Goal: Task Accomplishment & Management: Manage account settings

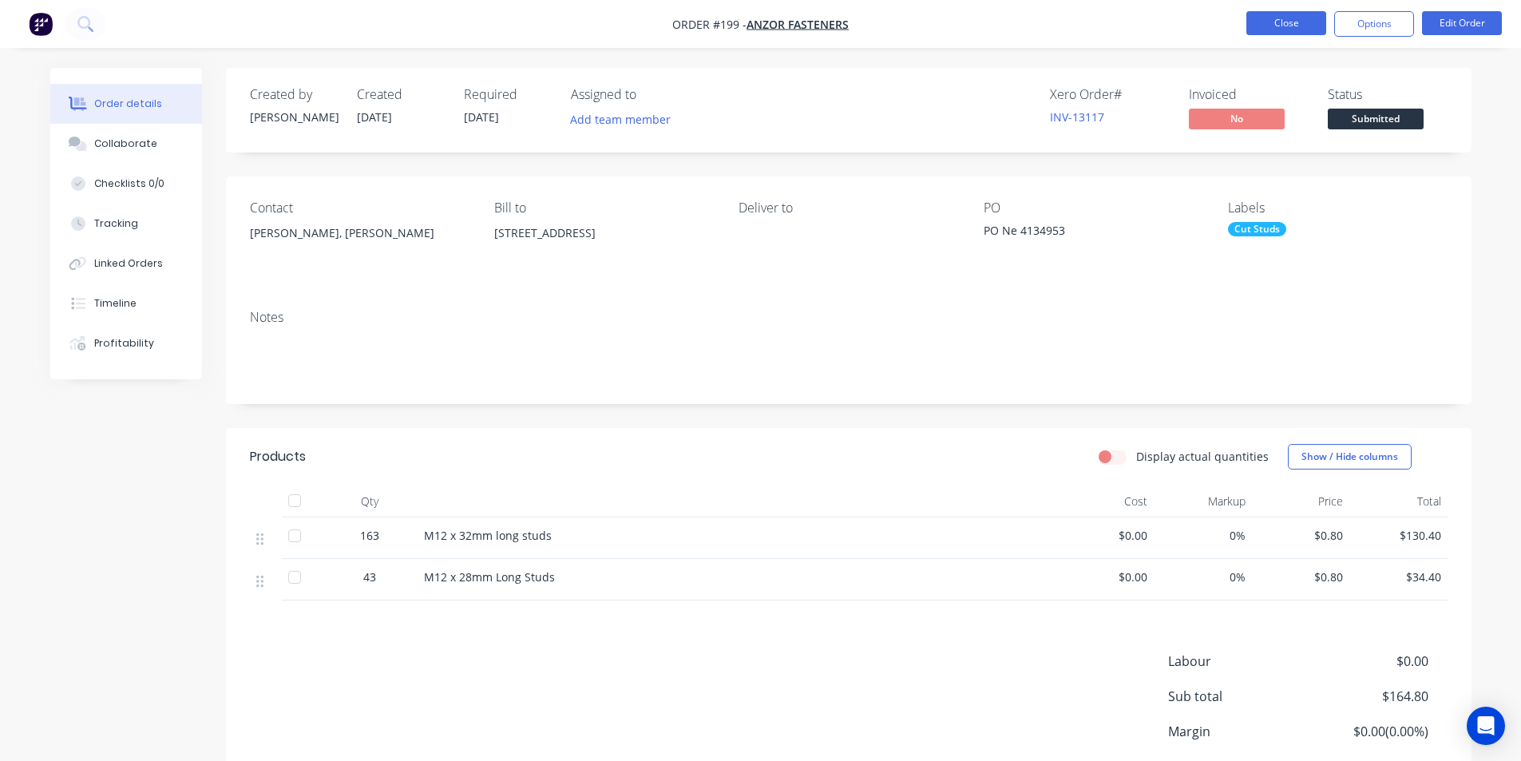
click at [1296, 24] on button "Close" at bounding box center [1286, 23] width 80 height 24
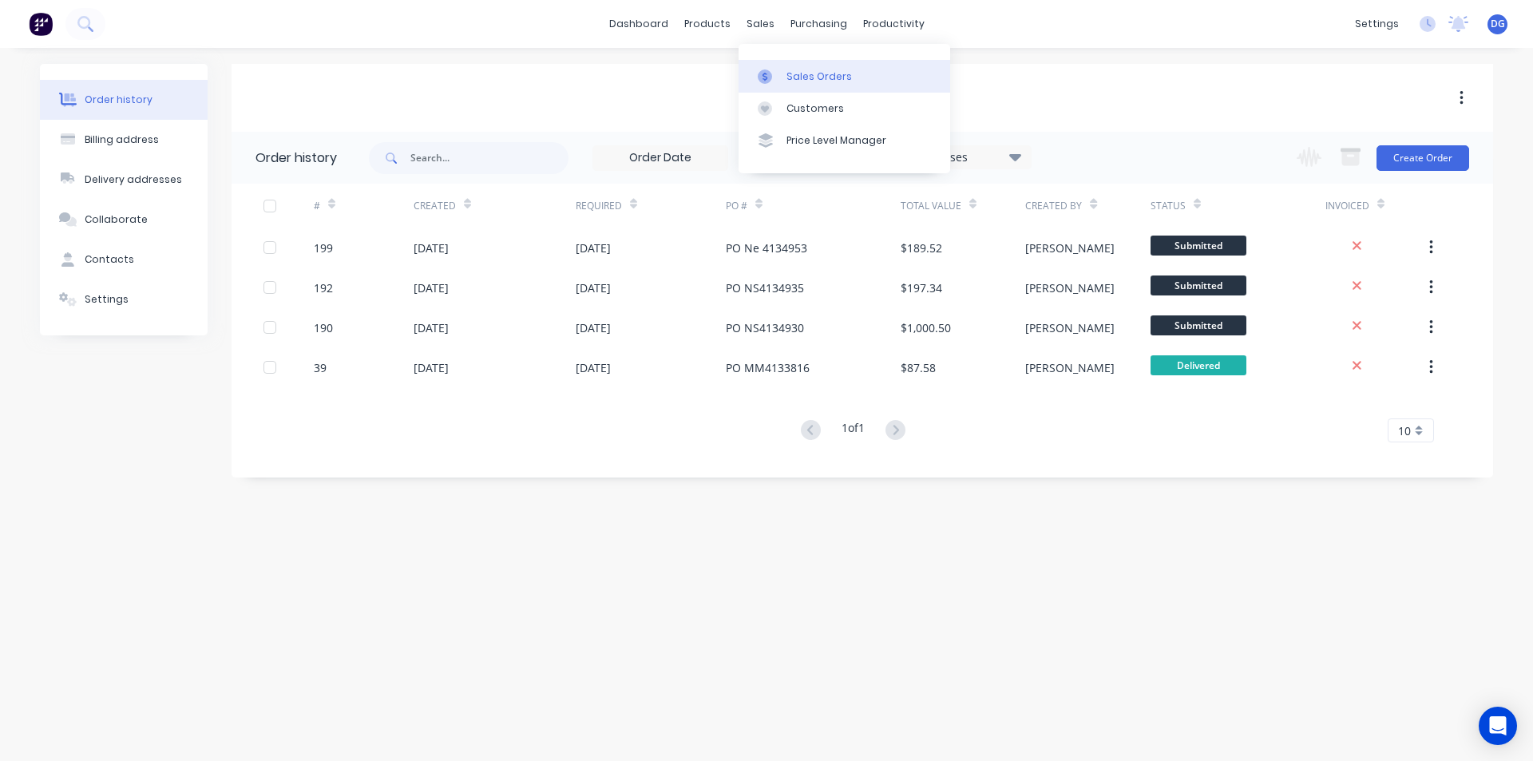
click at [802, 77] on div "Sales Orders" at bounding box center [818, 76] width 65 height 14
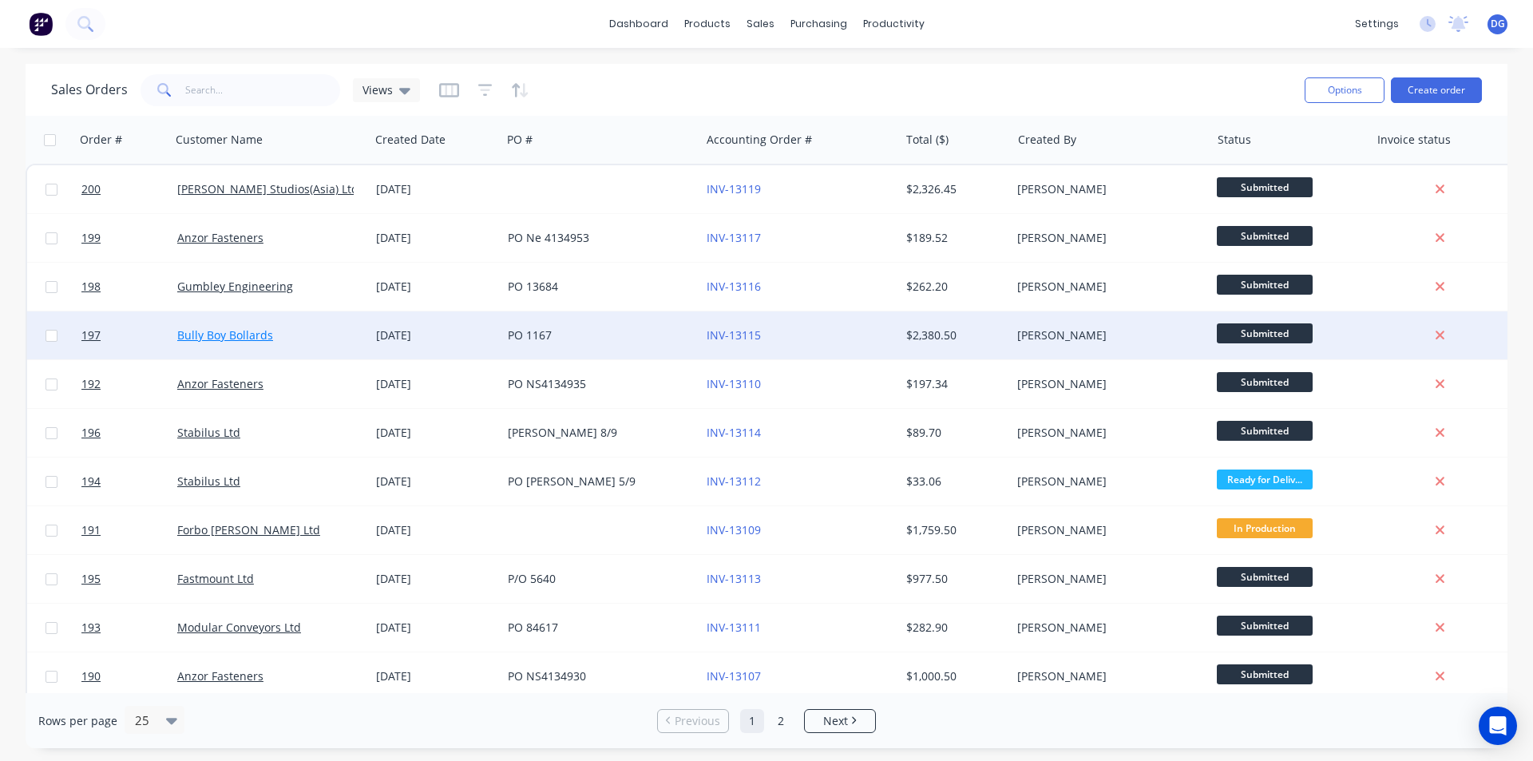
click at [243, 341] on link "Bully Boy Bollards" at bounding box center [225, 334] width 96 height 15
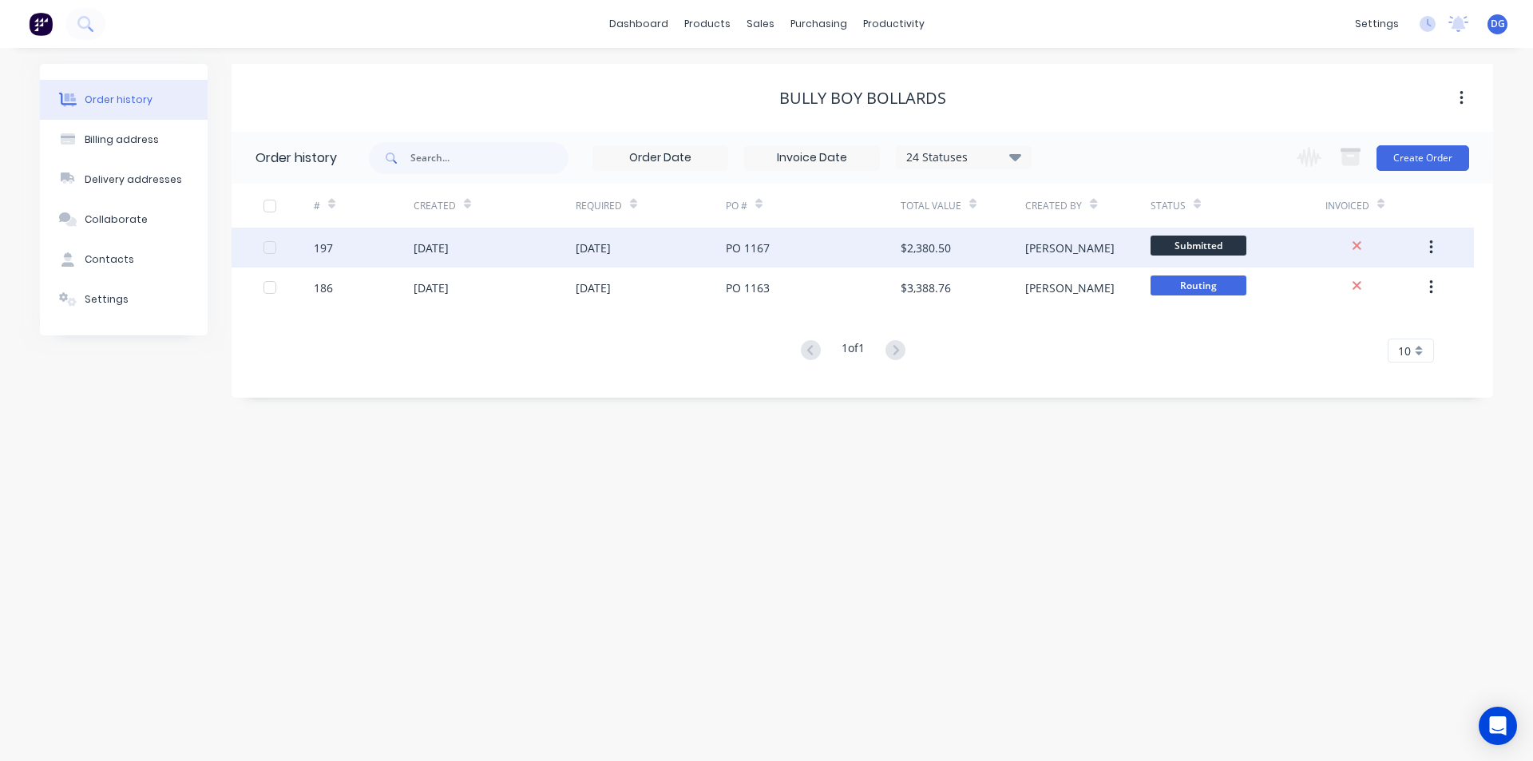
click at [449, 248] on div "[DATE]" at bounding box center [431, 247] width 35 height 17
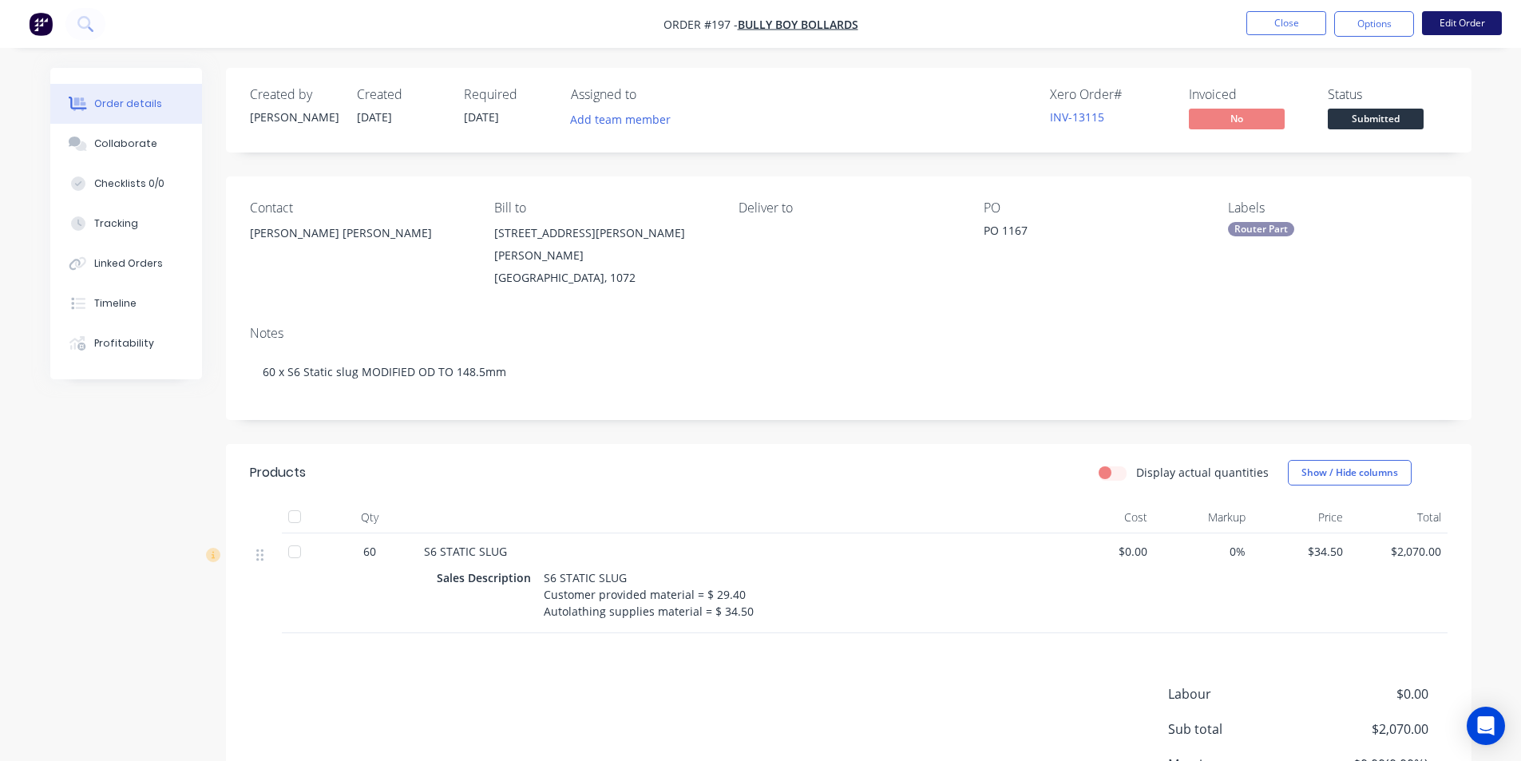
click at [1449, 22] on button "Edit Order" at bounding box center [1462, 23] width 80 height 24
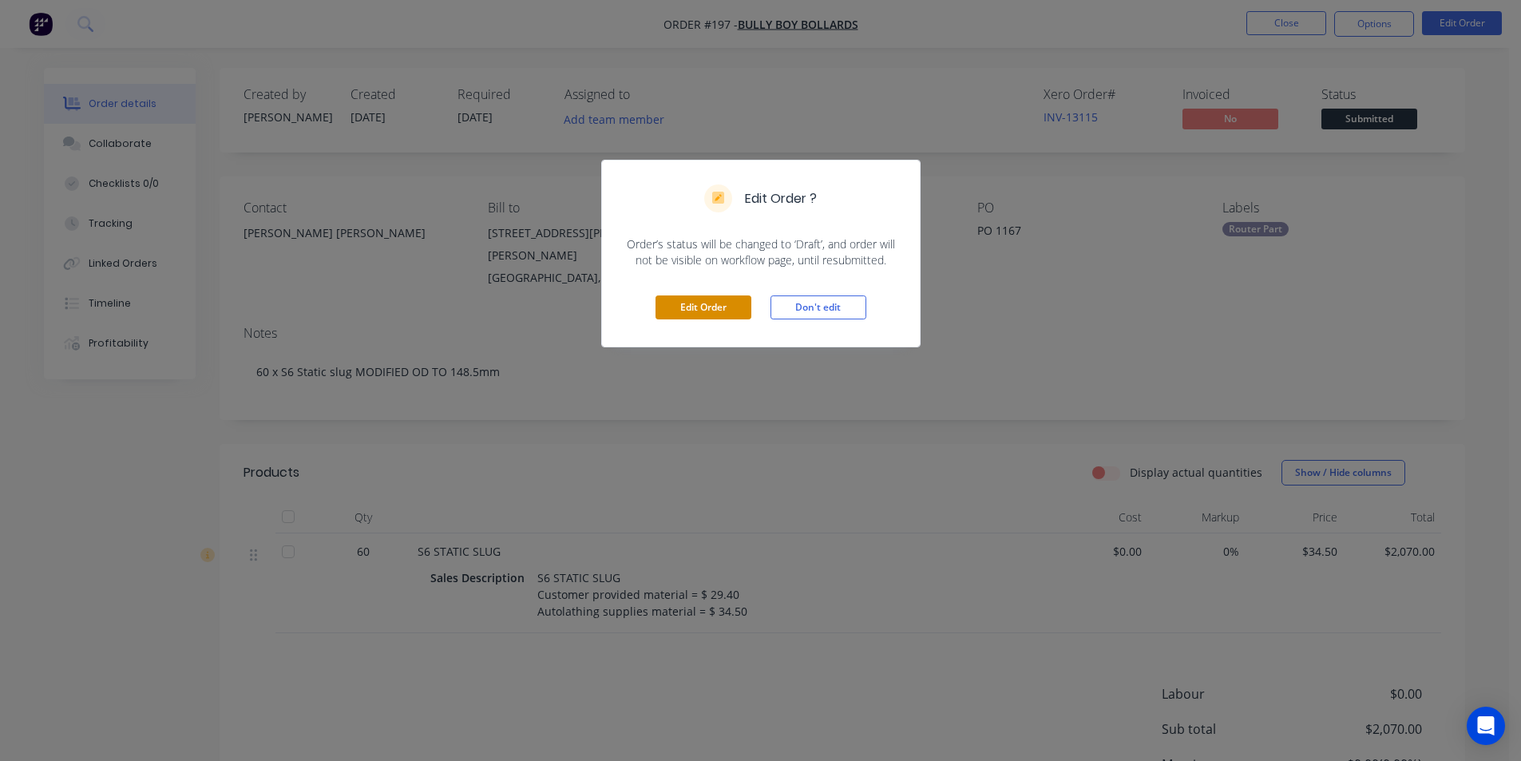
click at [705, 307] on button "Edit Order" at bounding box center [703, 307] width 96 height 24
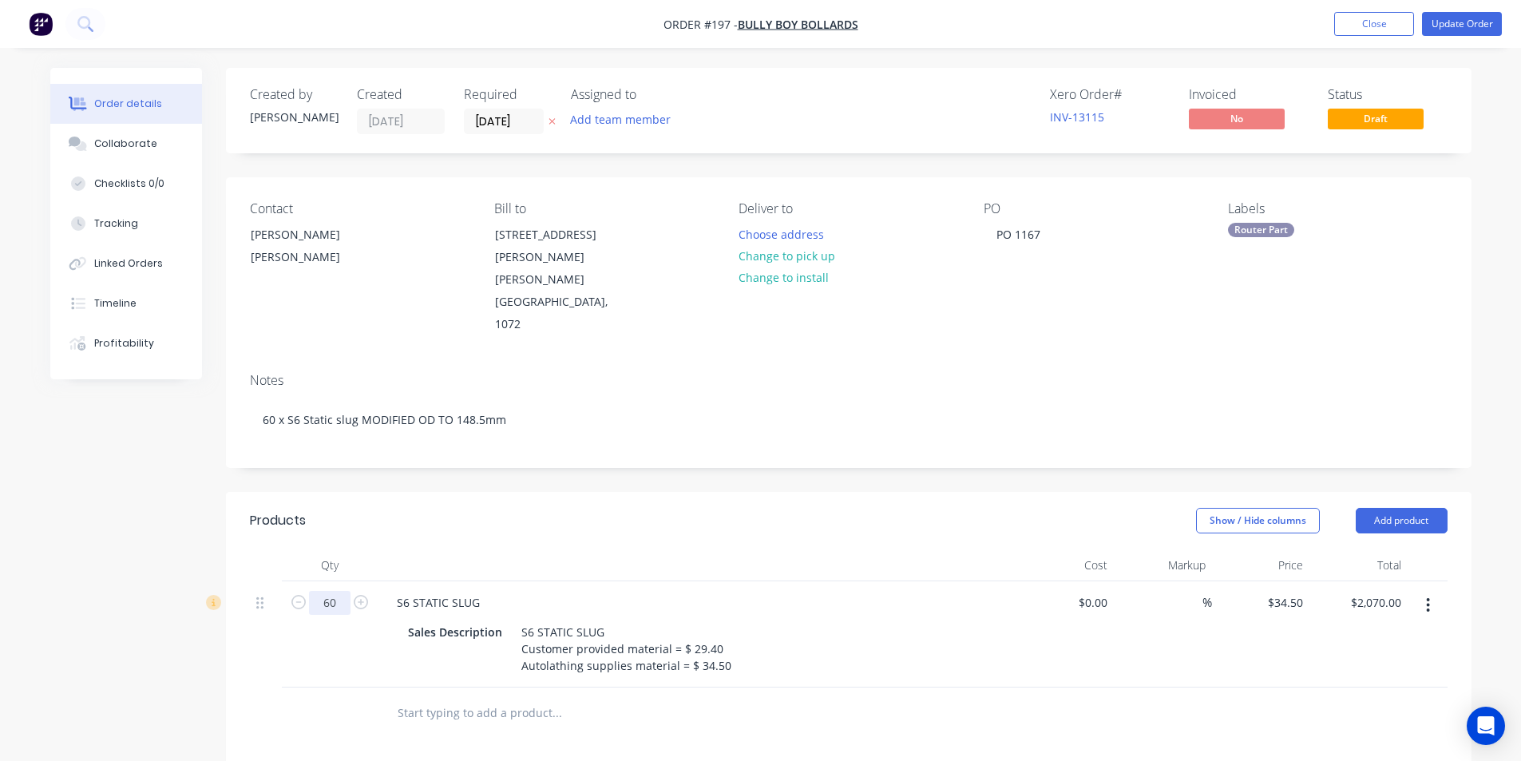
click at [335, 591] on input "60" at bounding box center [330, 603] width 42 height 24
type input "63"
type input "$2,173.50"
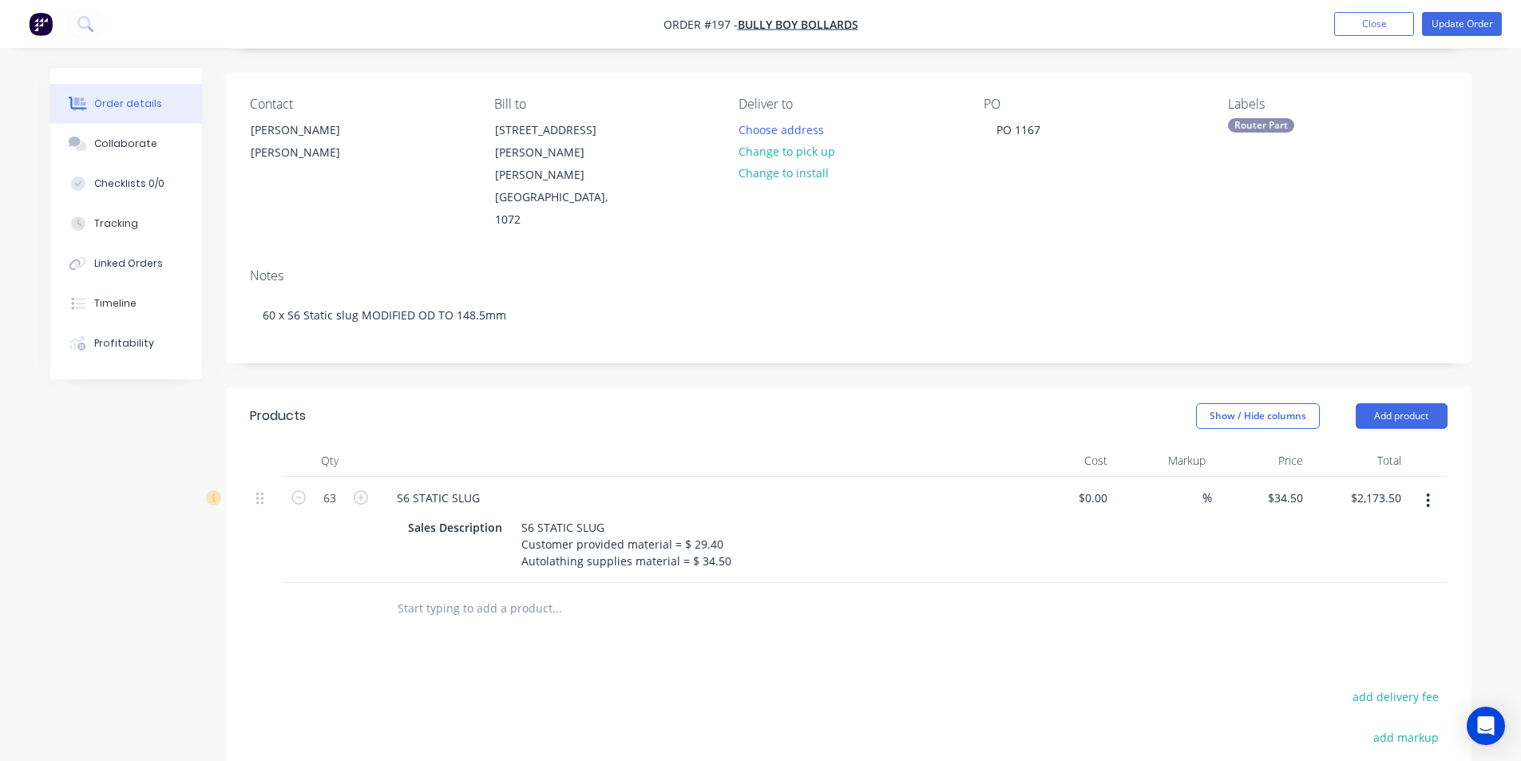
scroll to position [101, 0]
click at [1466, 19] on button "Update Order" at bounding box center [1462, 24] width 80 height 24
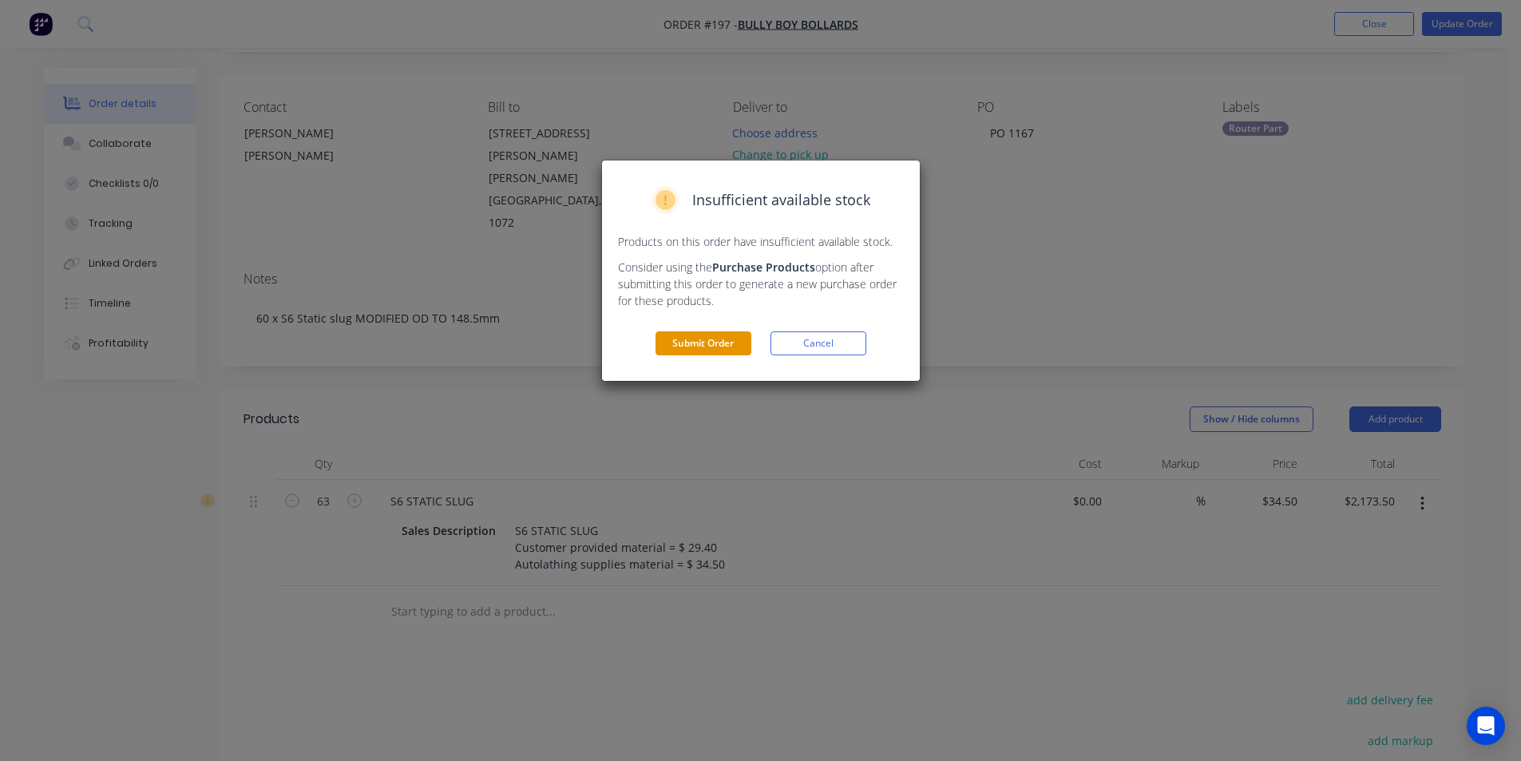
click at [707, 345] on button "Submit Order" at bounding box center [703, 343] width 96 height 24
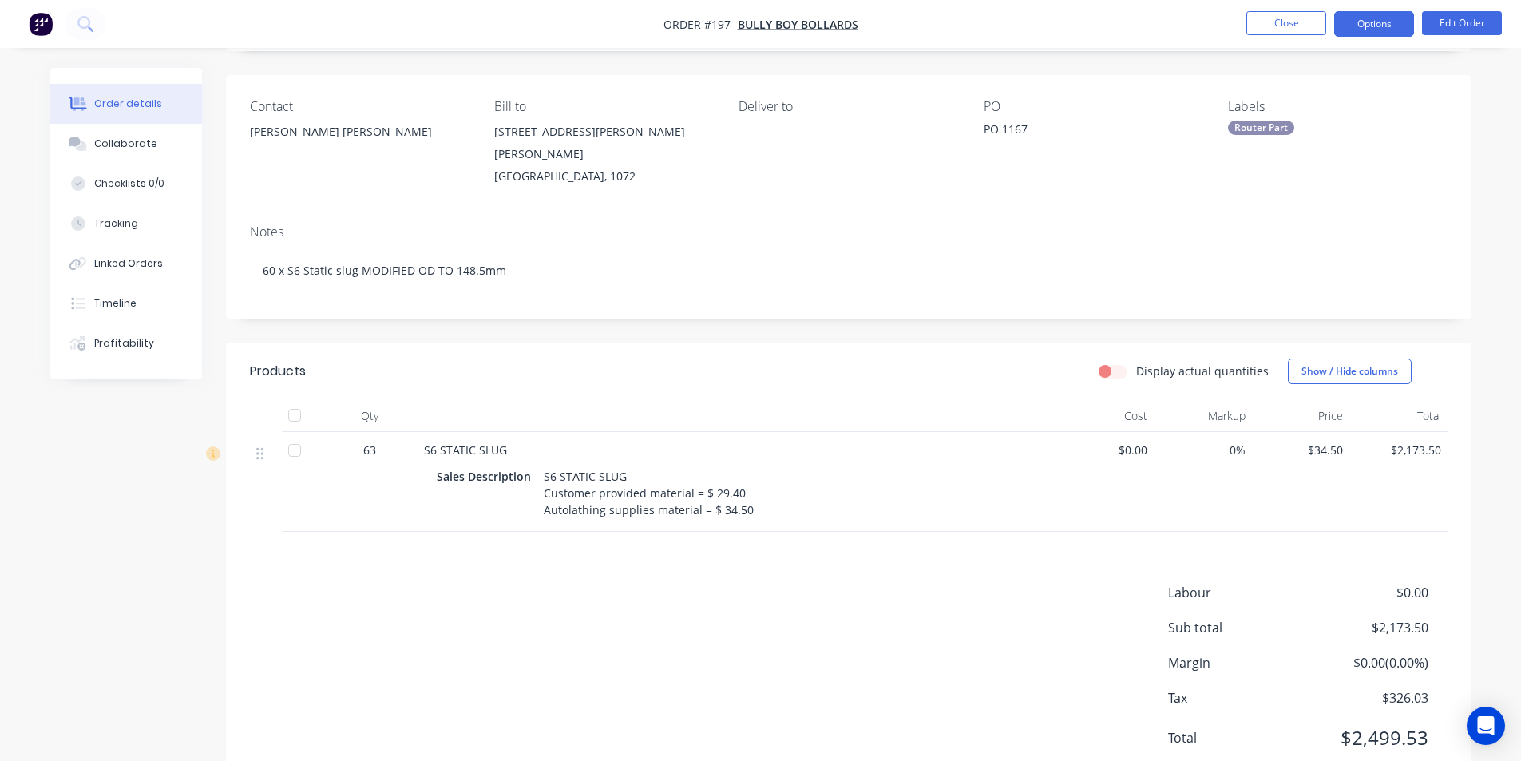
click at [1377, 27] on button "Options" at bounding box center [1374, 24] width 80 height 26
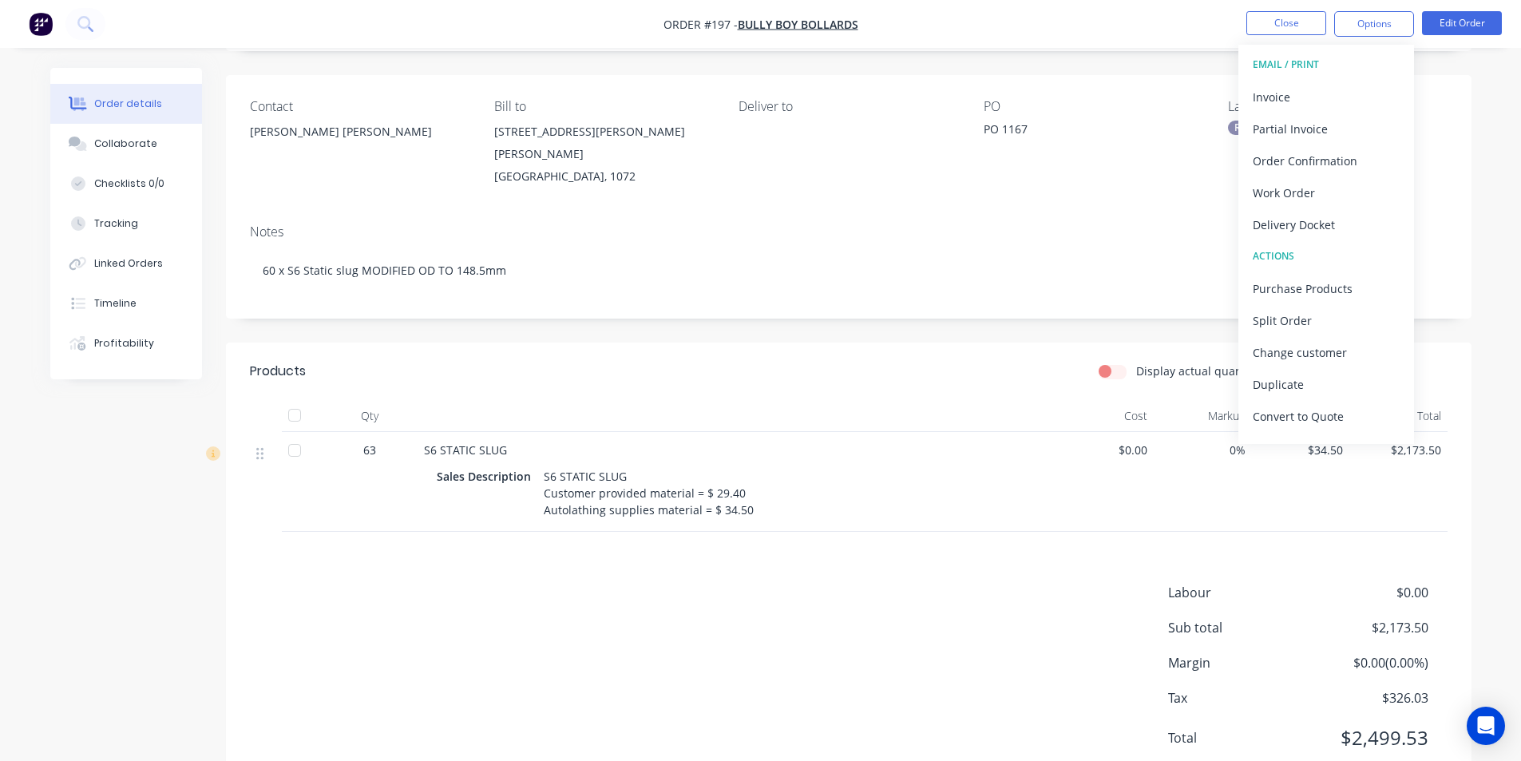
click at [1137, 170] on div "PO PO 1167" at bounding box center [1093, 143] width 219 height 89
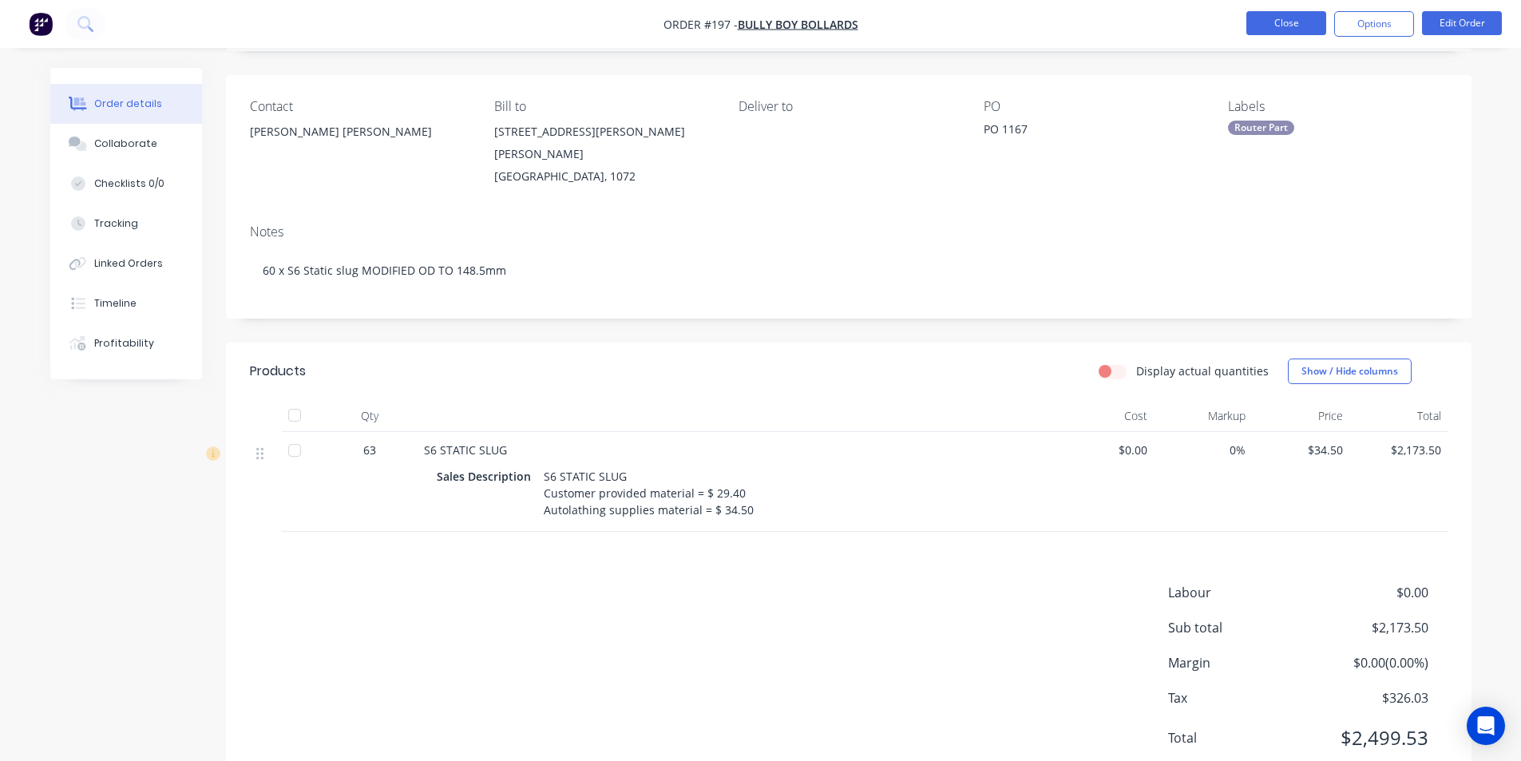
click at [1287, 25] on button "Close" at bounding box center [1286, 23] width 80 height 24
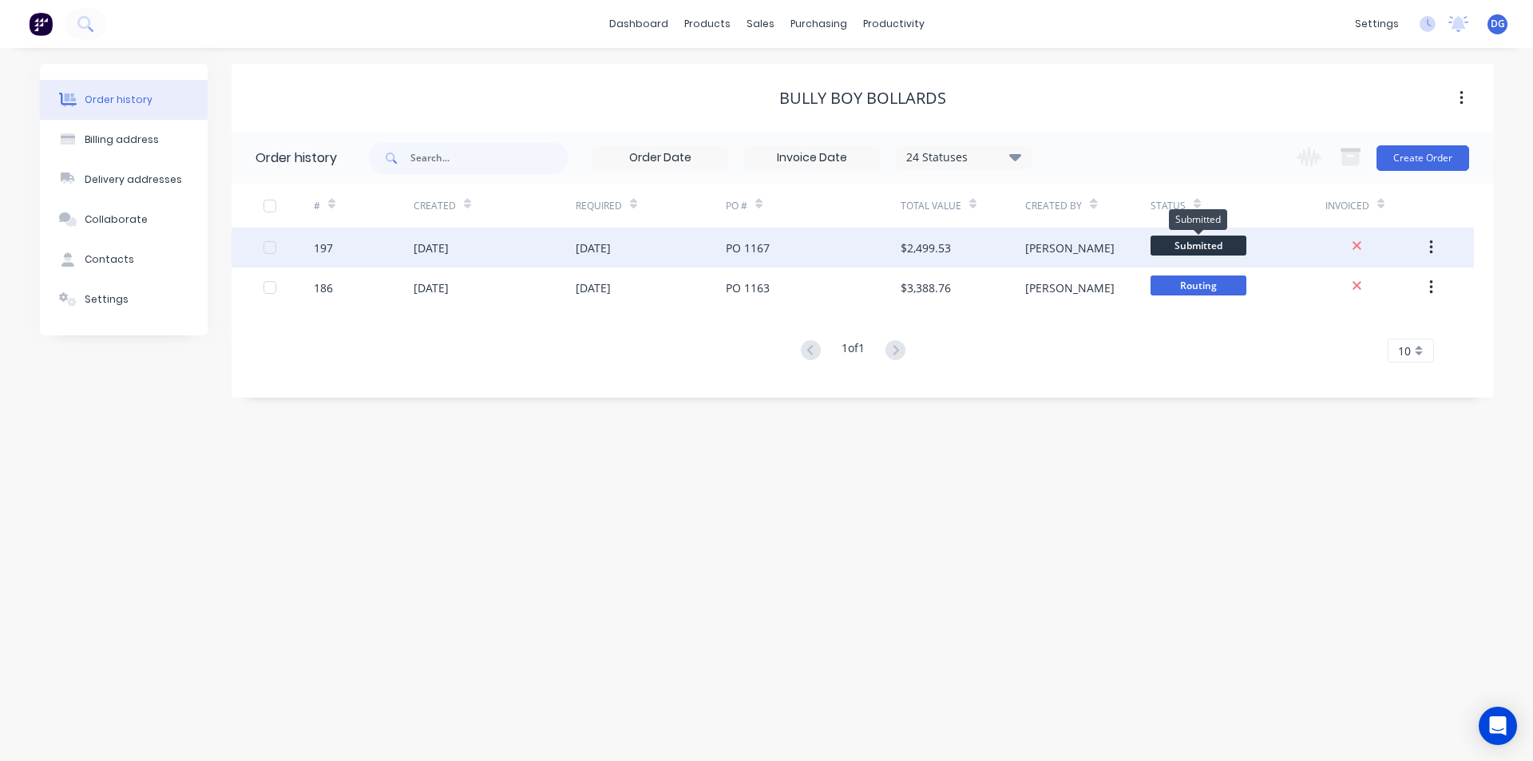
click at [1202, 244] on span "Submitted" at bounding box center [1198, 246] width 96 height 20
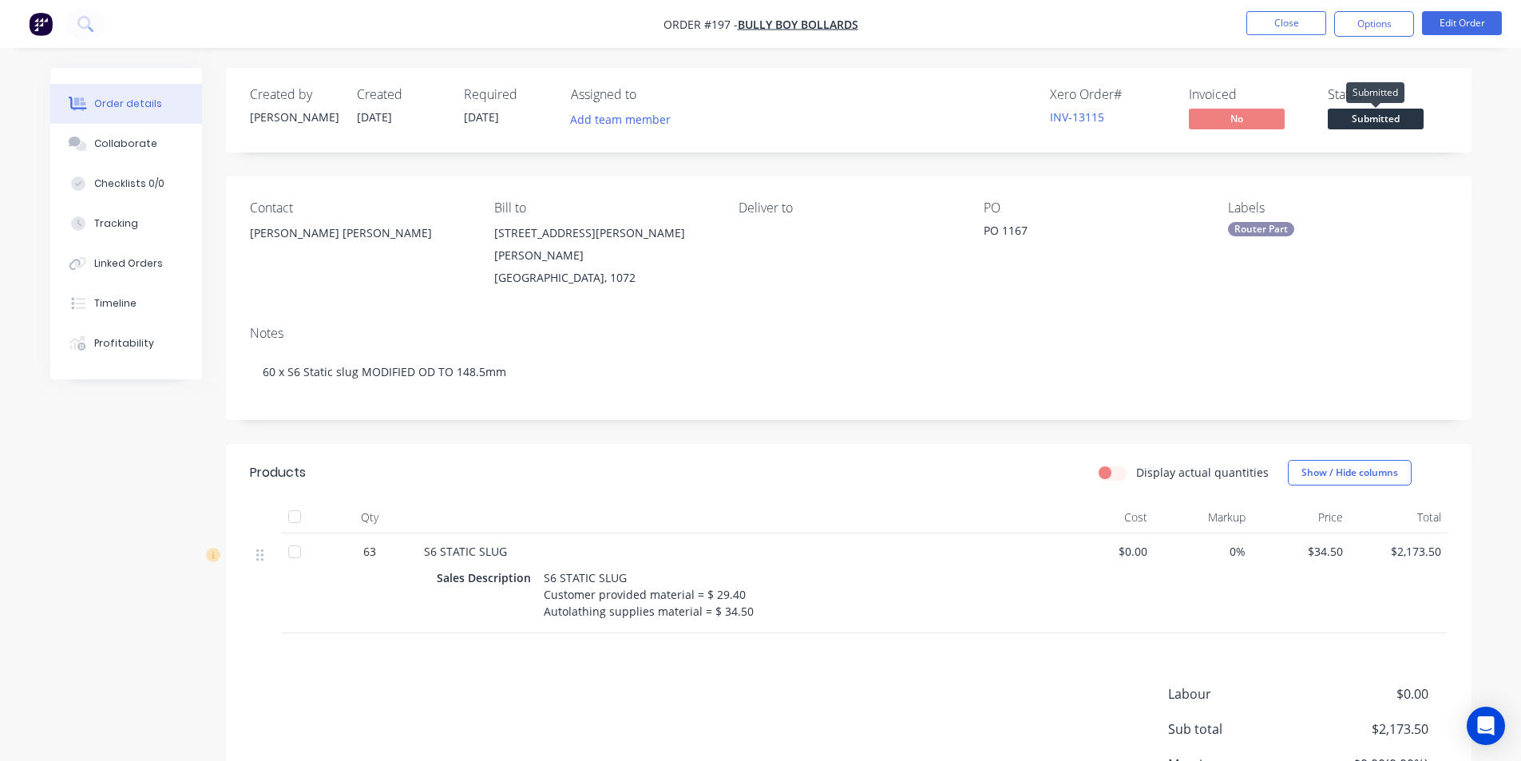
click at [1361, 114] on span "Submitted" at bounding box center [1376, 119] width 96 height 20
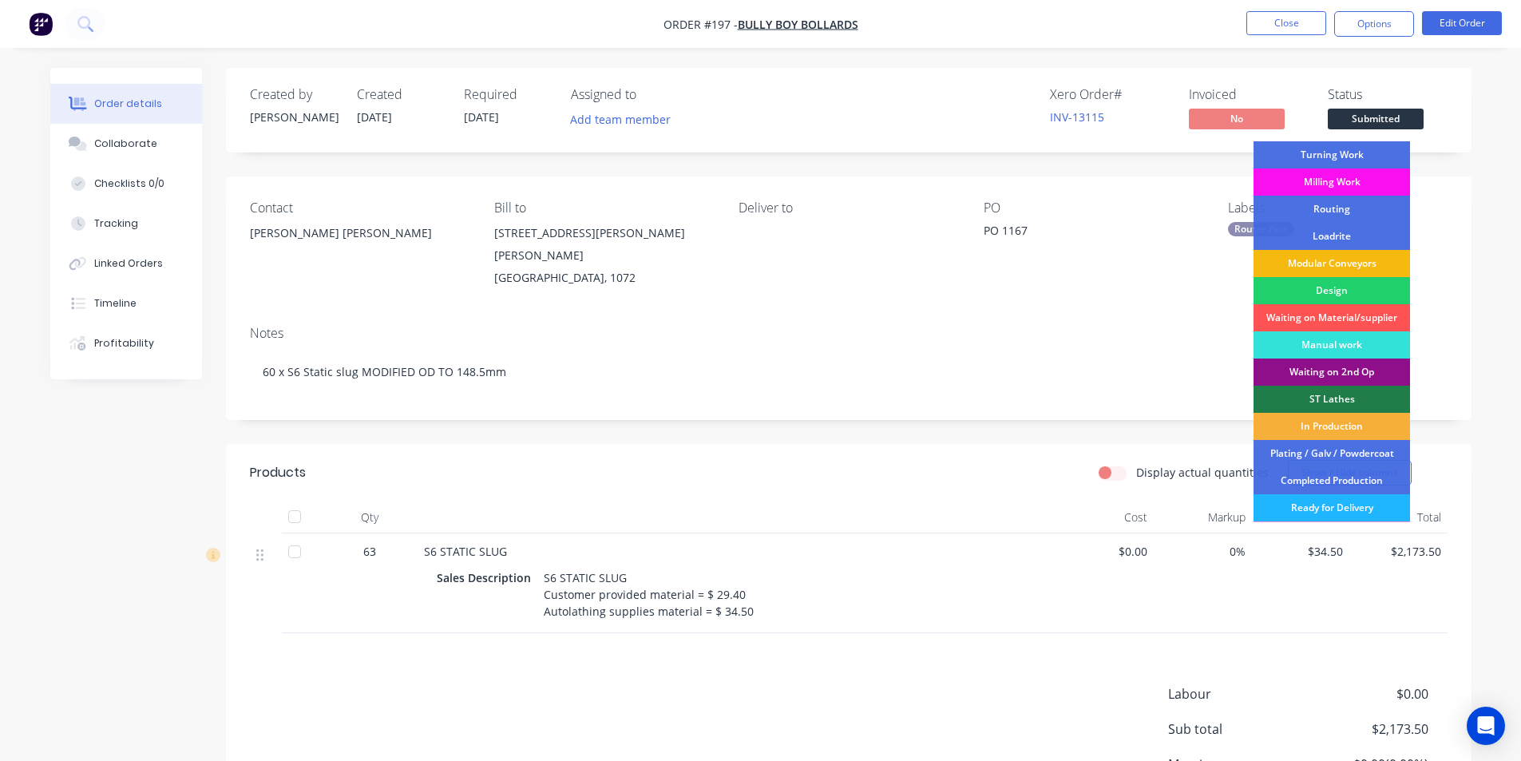
click at [1329, 506] on div "Ready for Delivery" at bounding box center [1331, 507] width 156 height 27
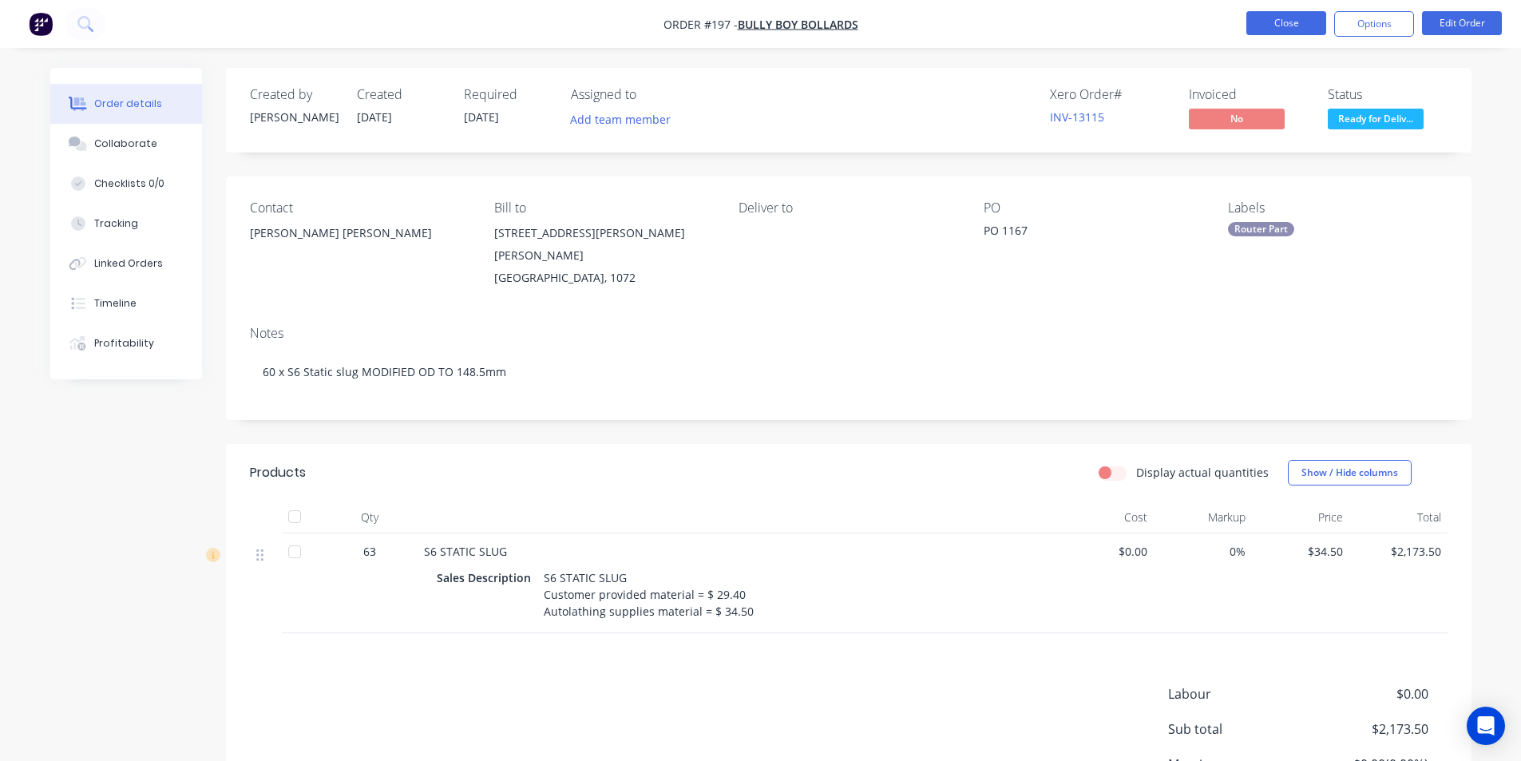
click at [1277, 18] on button "Close" at bounding box center [1286, 23] width 80 height 24
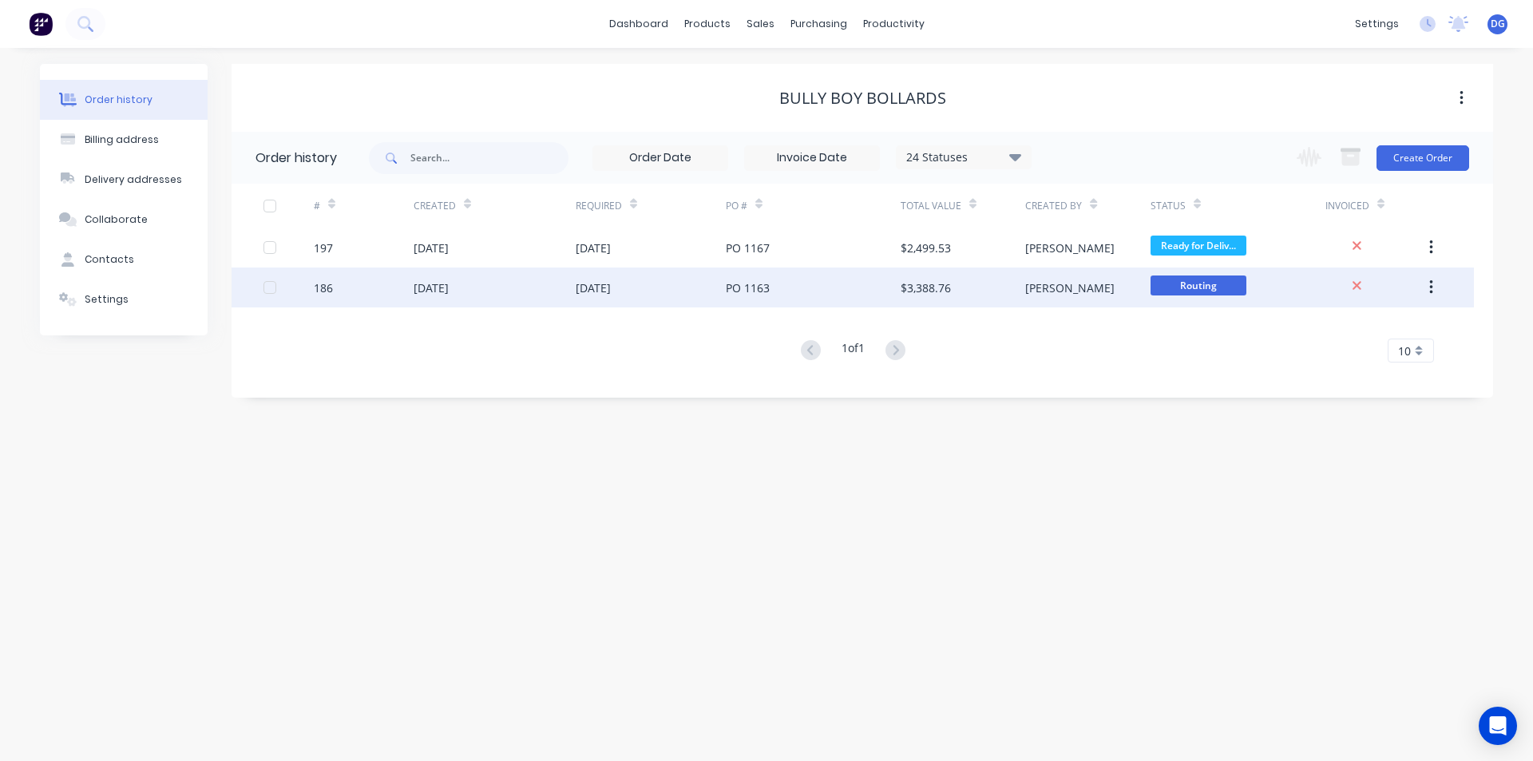
click at [319, 289] on div "186" at bounding box center [323, 287] width 19 height 17
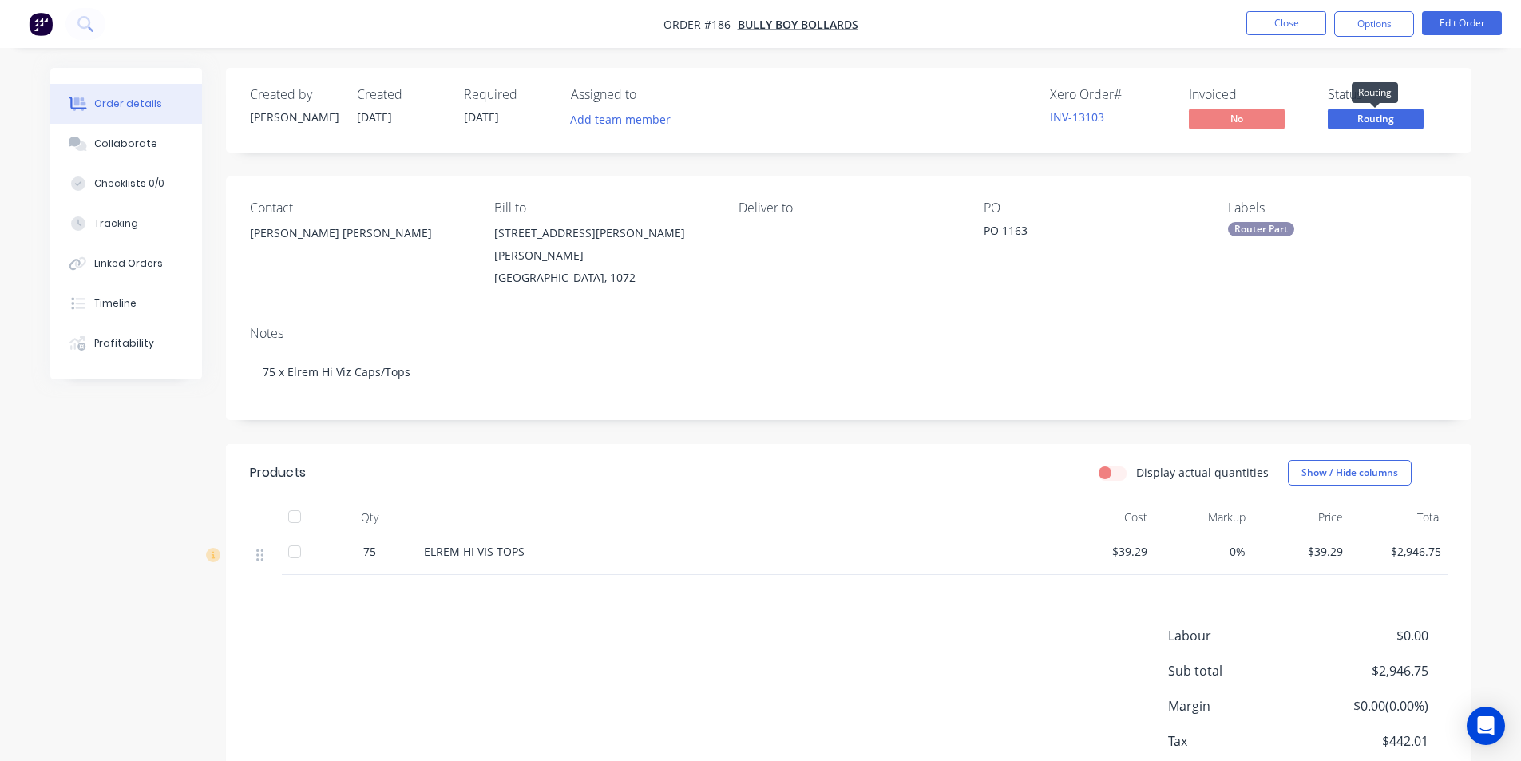
click at [1371, 122] on span "Routing" at bounding box center [1376, 119] width 96 height 20
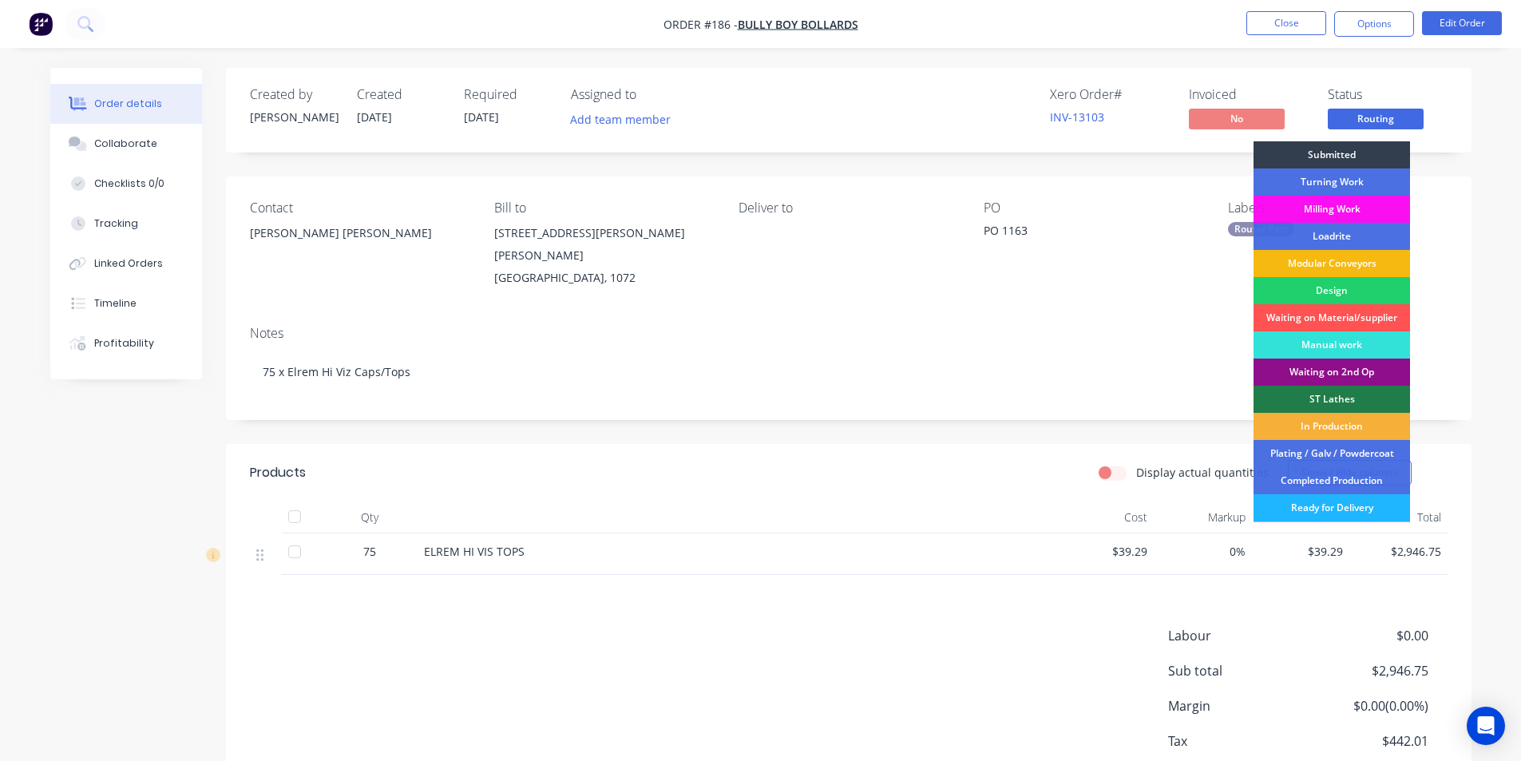
click at [1343, 512] on div "Ready for Delivery" at bounding box center [1331, 507] width 156 height 27
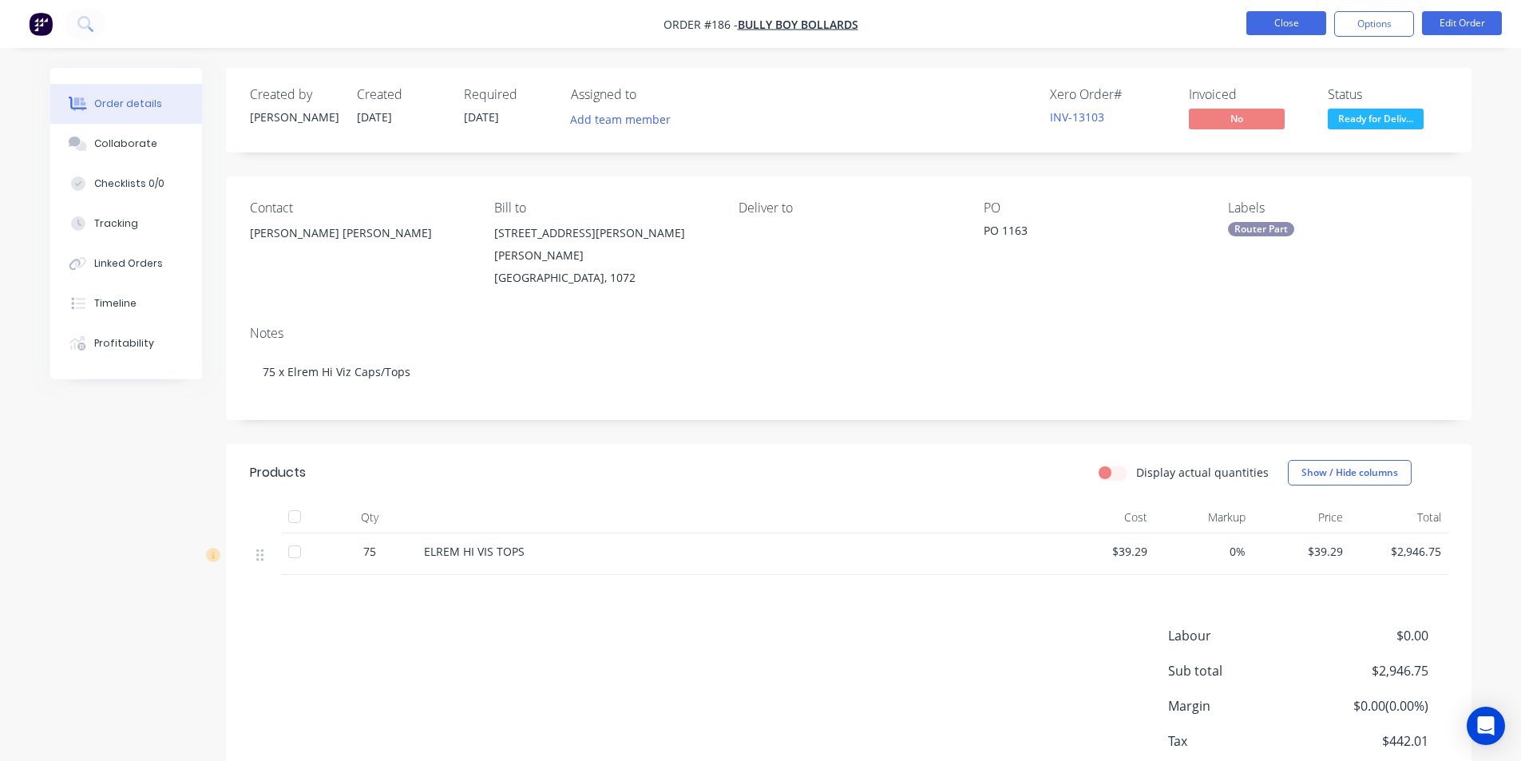
click at [1288, 23] on button "Close" at bounding box center [1286, 23] width 80 height 24
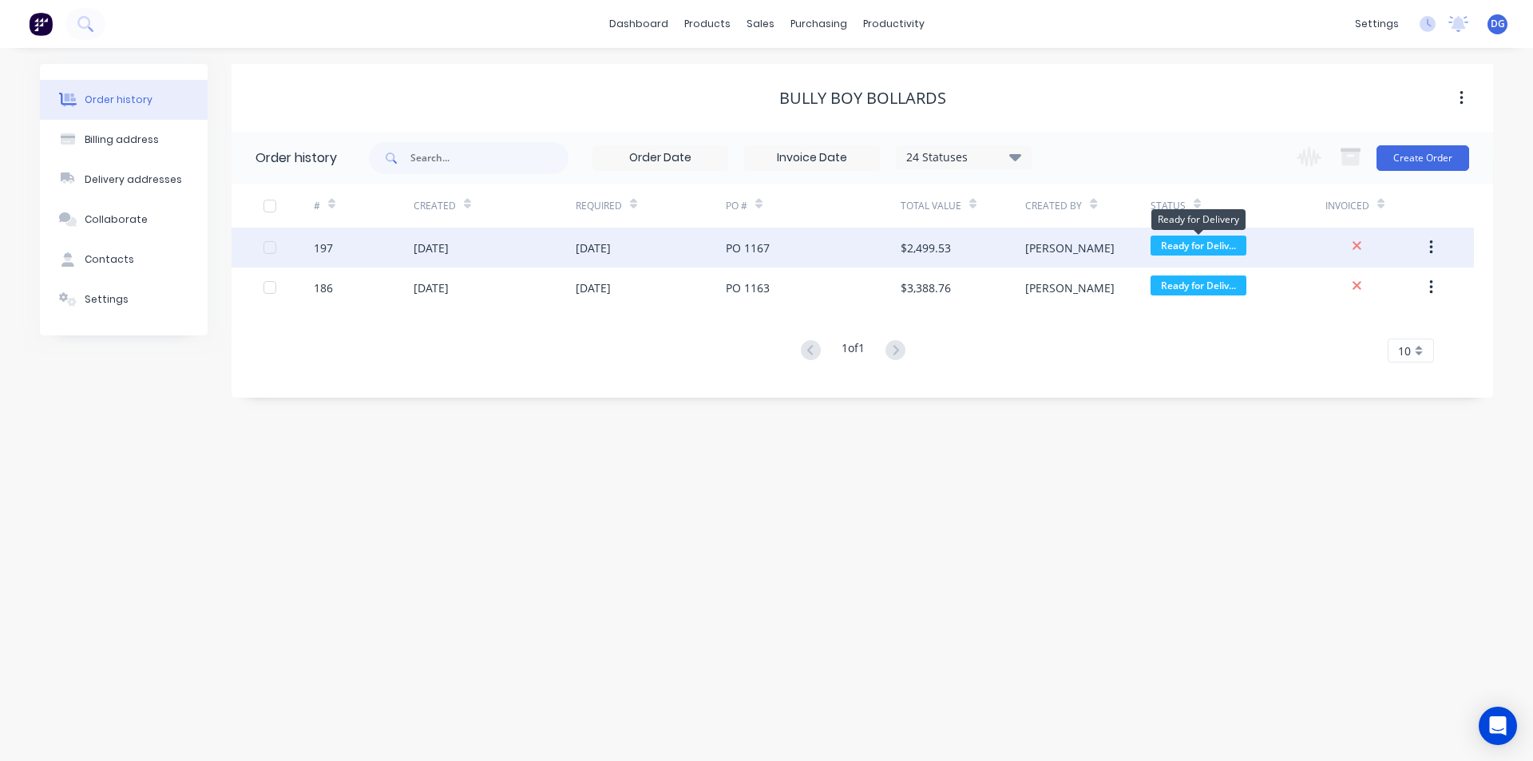
click at [1202, 241] on span "Ready for Deliv..." at bounding box center [1198, 246] width 96 height 20
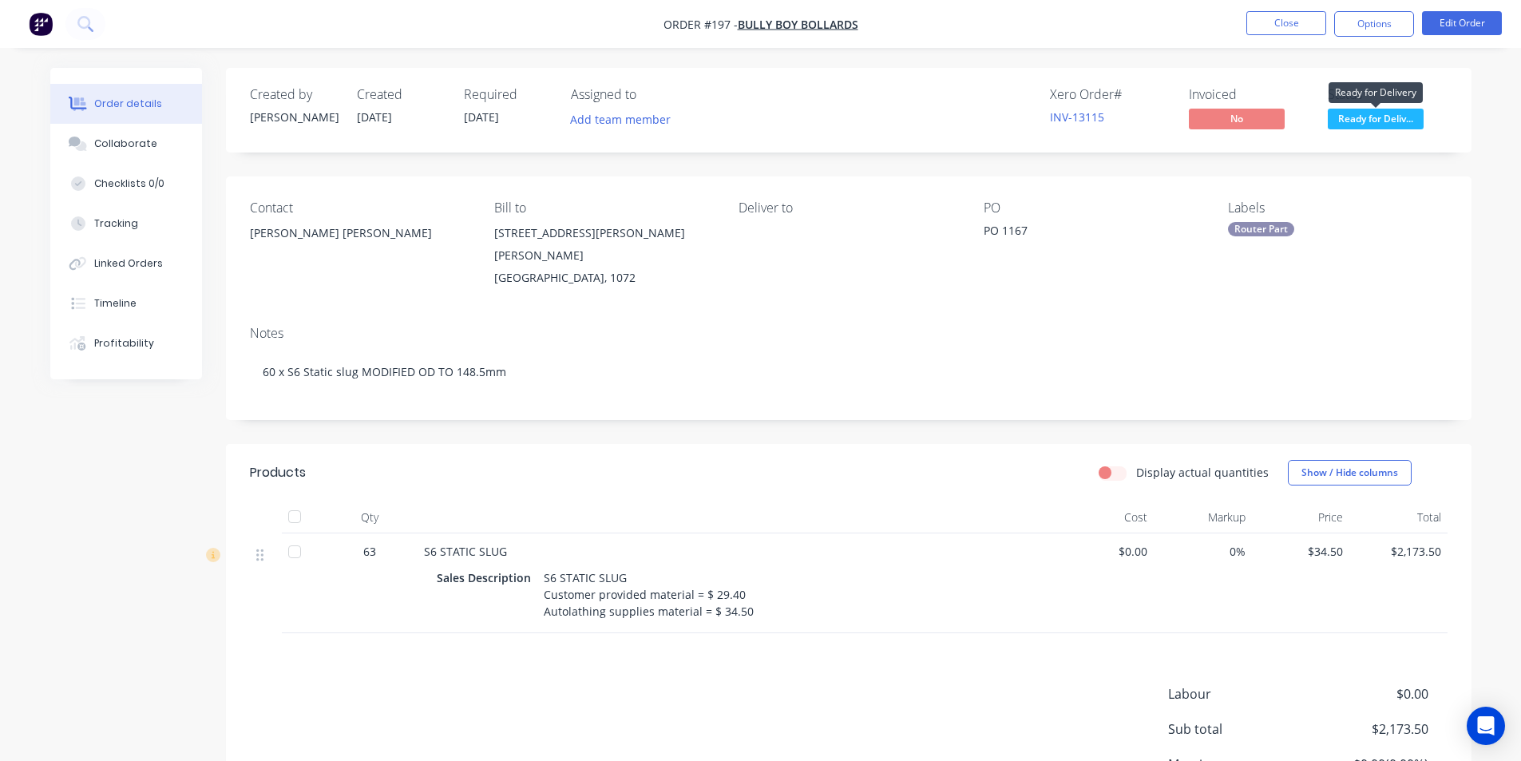
click at [1370, 115] on span "Ready for Deliv..." at bounding box center [1376, 119] width 96 height 20
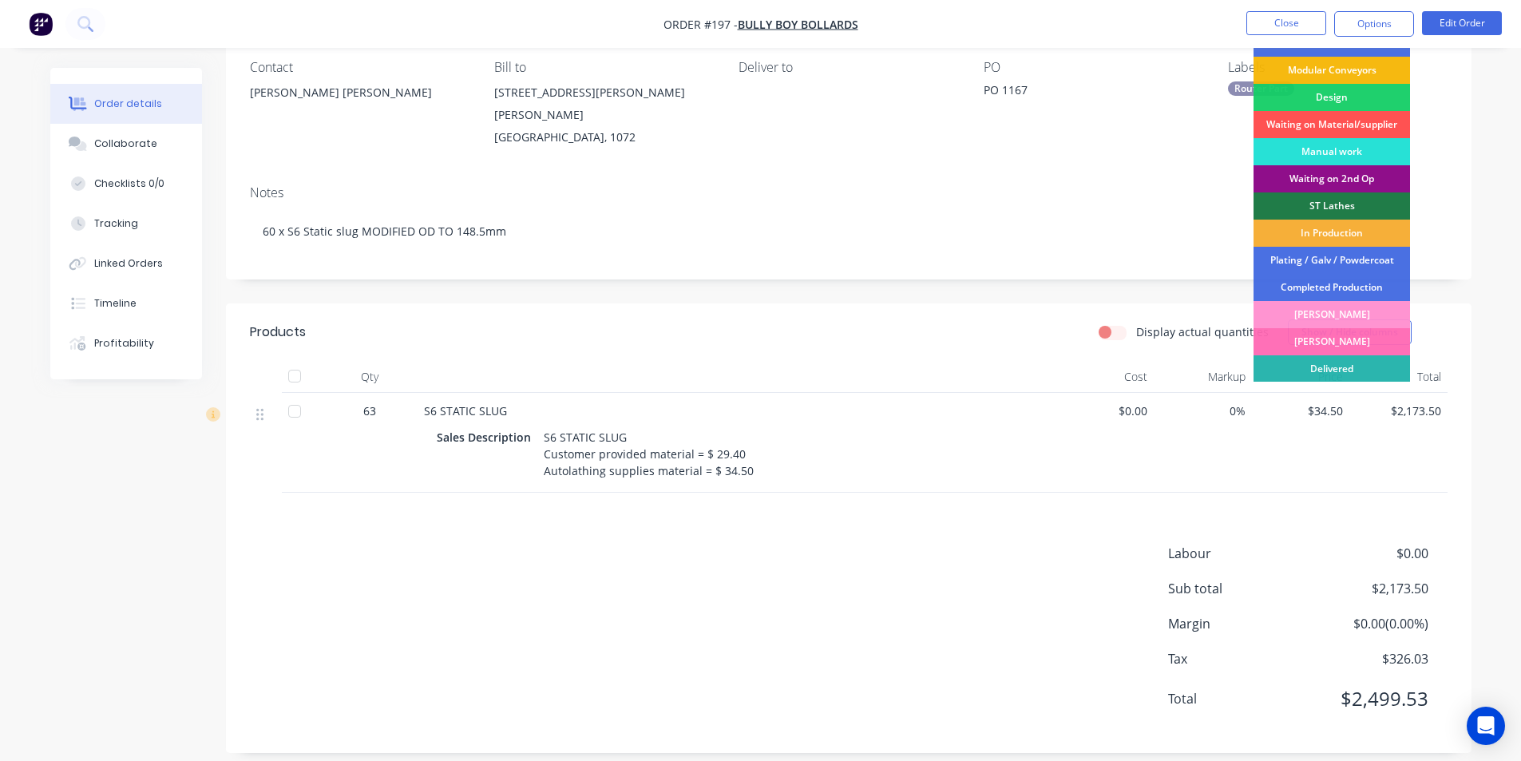
scroll to position [108, 0]
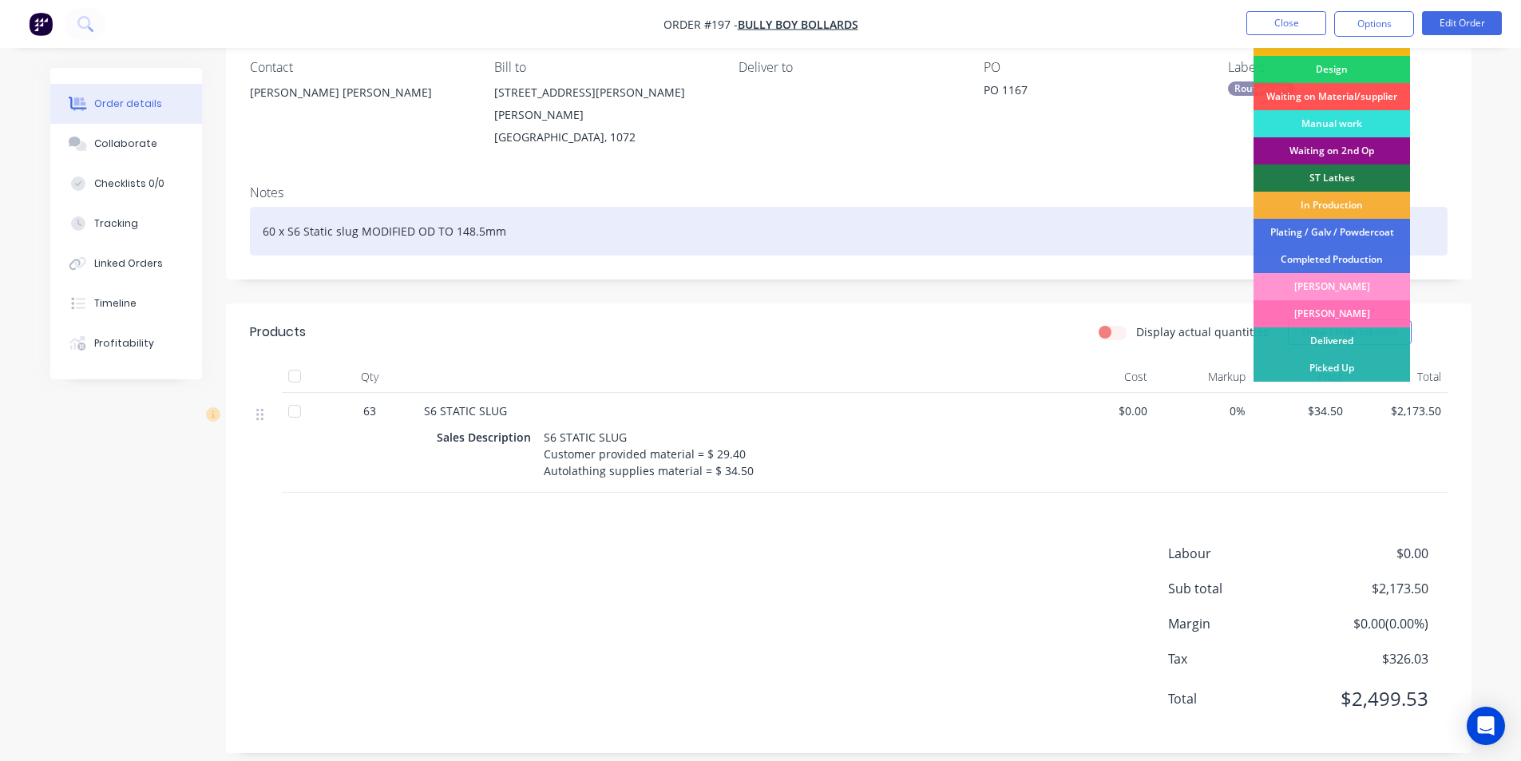
click at [1065, 207] on div "60 x S6 Static slug MODIFIED OD TO 148.5mm" at bounding box center [848, 231] width 1197 height 49
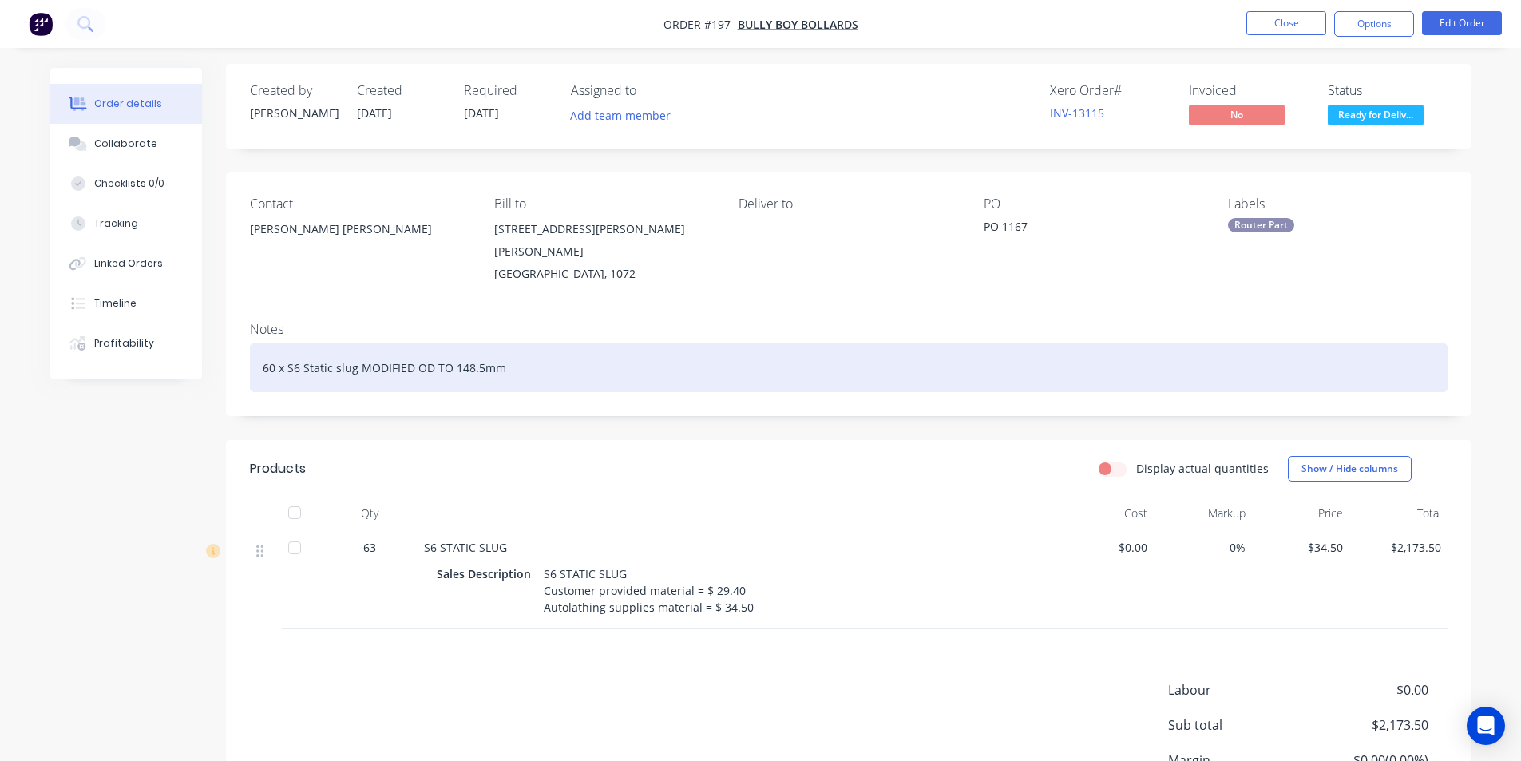
scroll to position [0, 0]
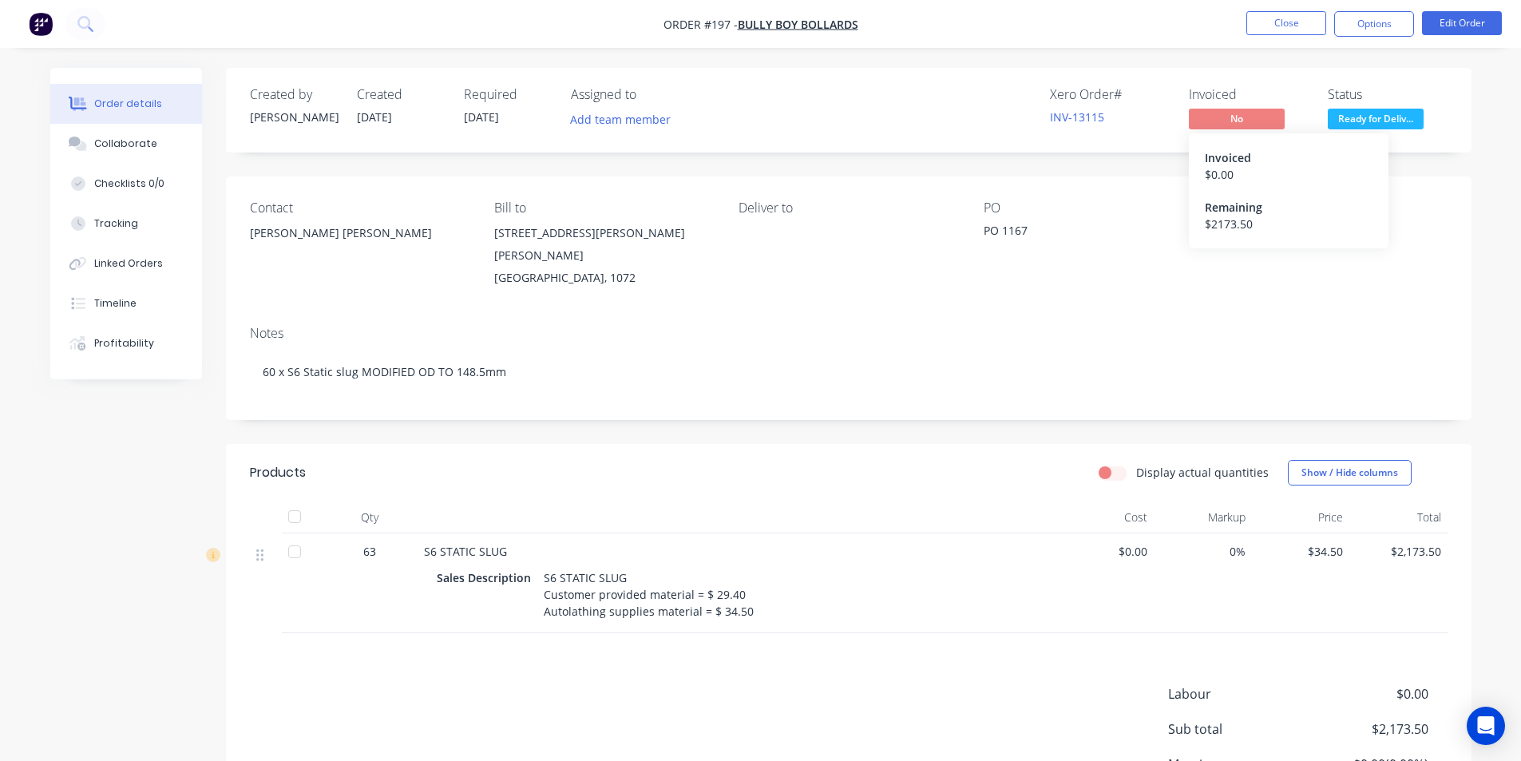
click at [1242, 121] on span "No" at bounding box center [1237, 119] width 96 height 20
click at [1376, 26] on button "Options" at bounding box center [1374, 24] width 80 height 26
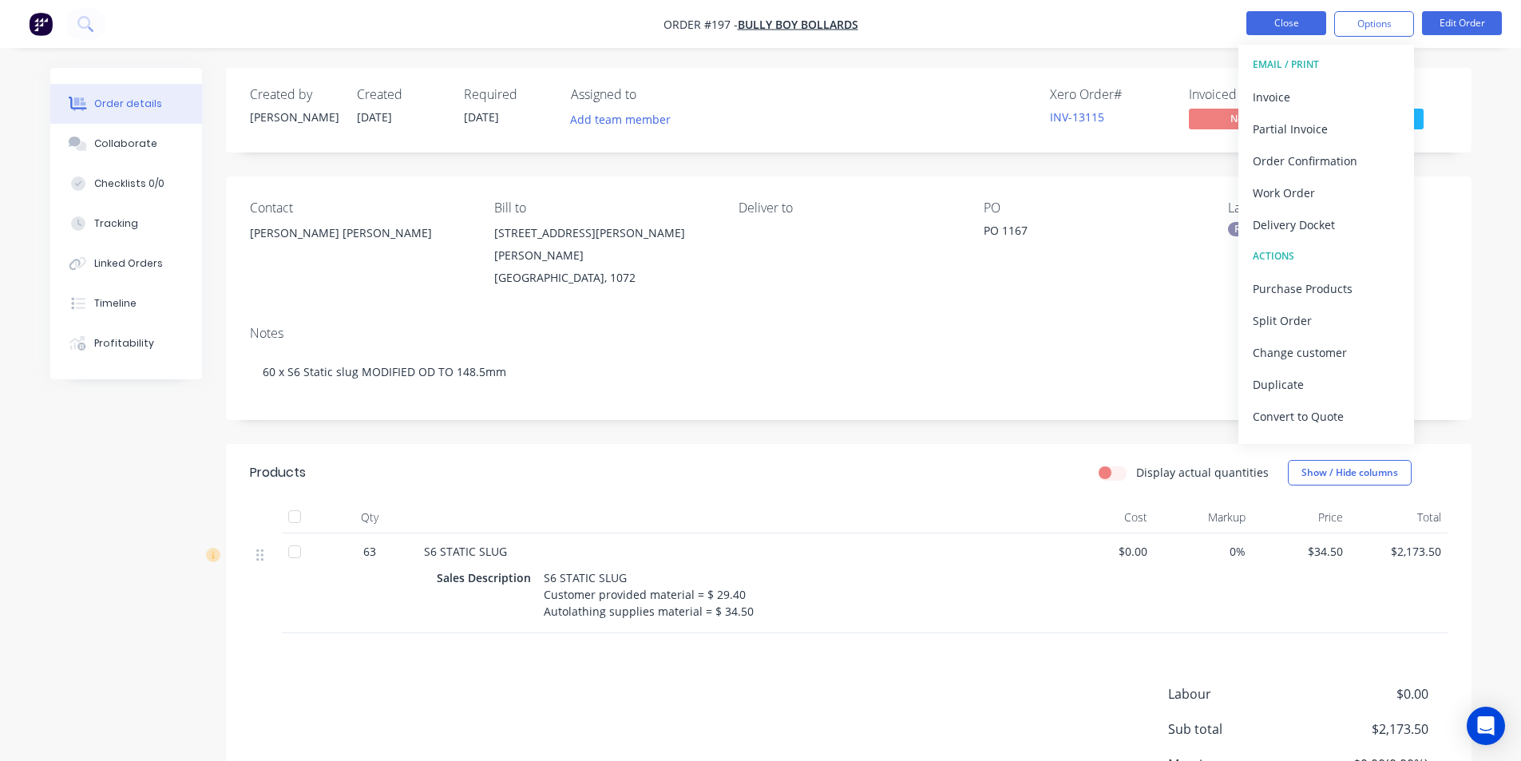
click at [1292, 20] on button "Close" at bounding box center [1286, 23] width 80 height 24
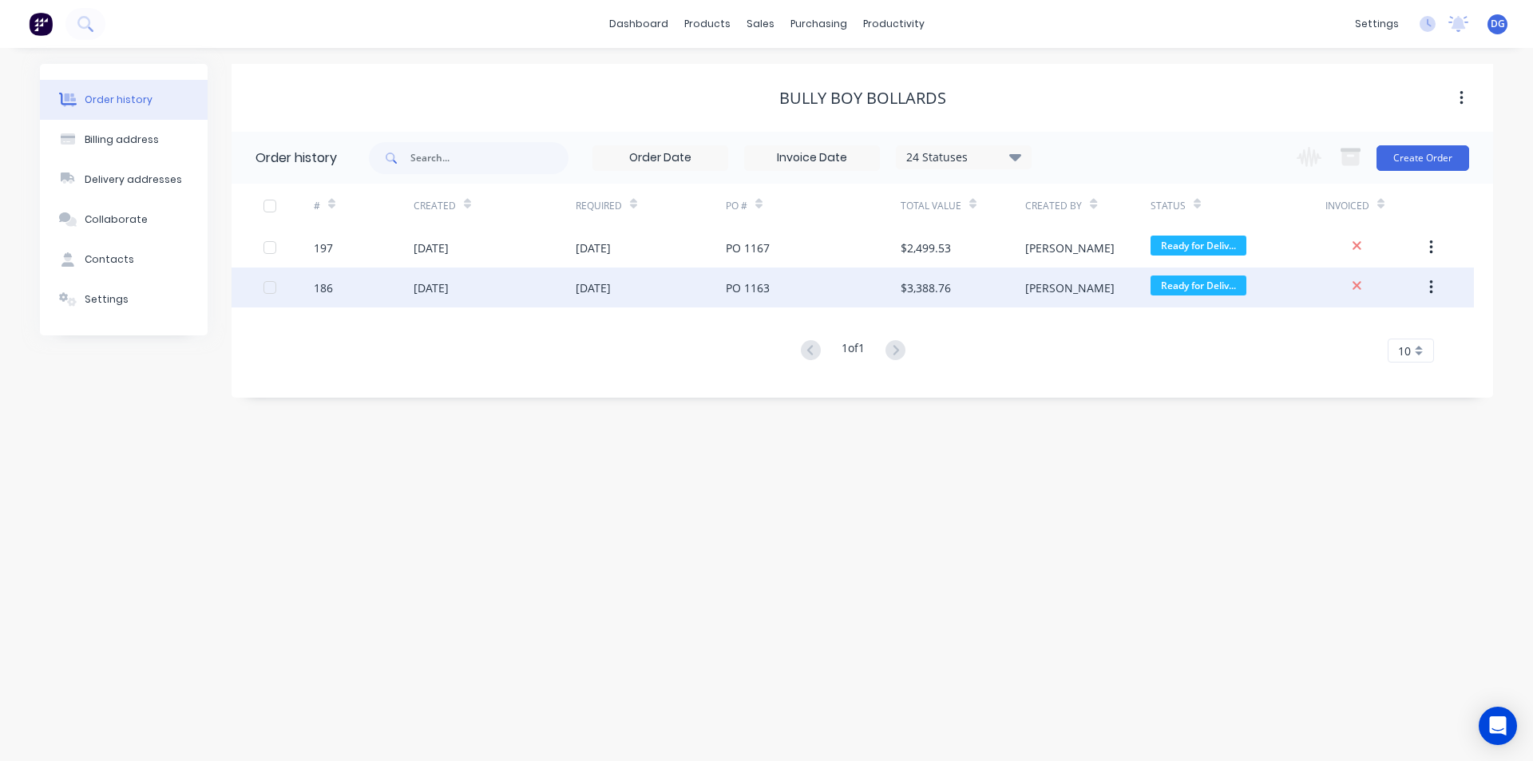
click at [449, 289] on div "[DATE]" at bounding box center [431, 287] width 35 height 17
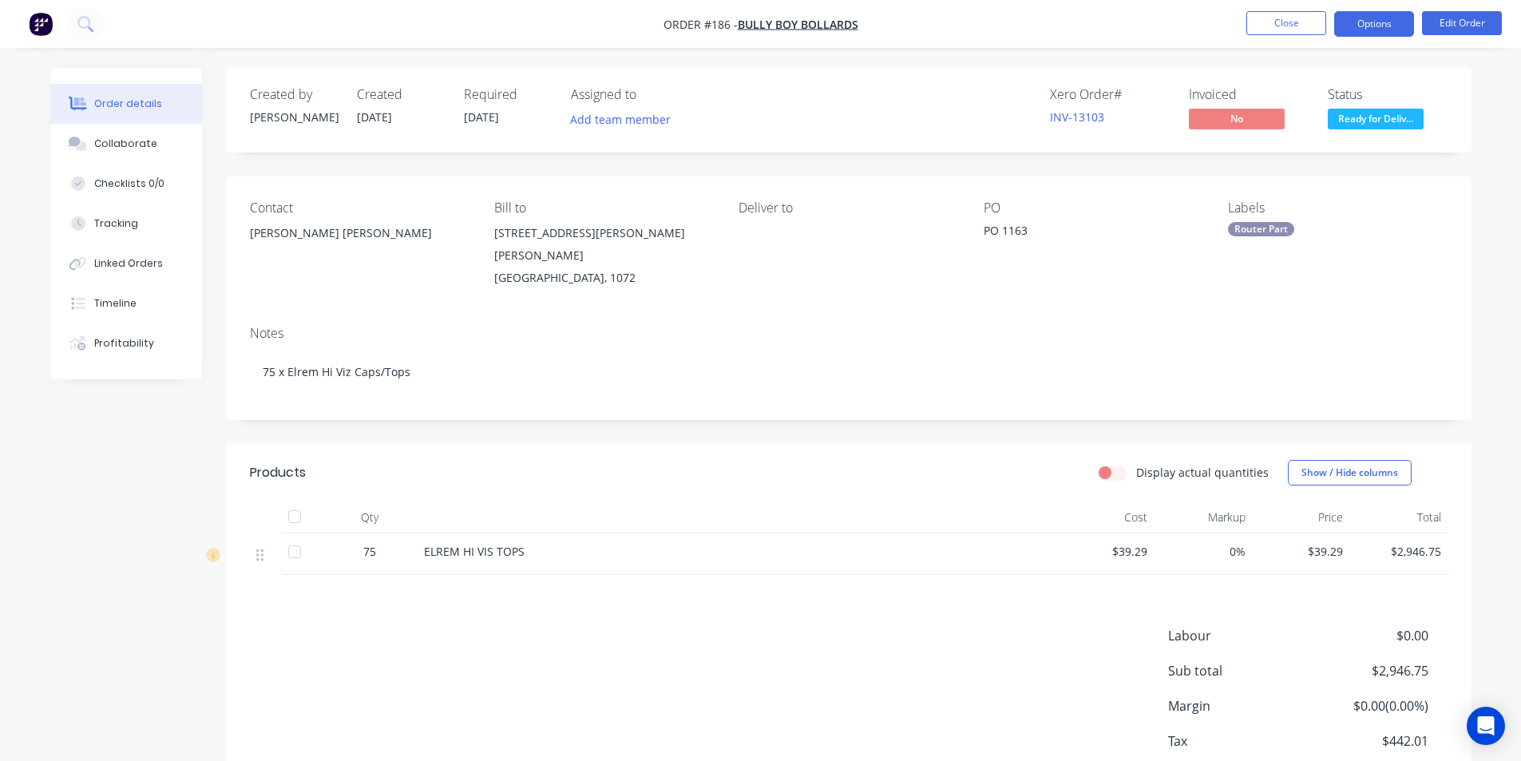
click at [1364, 26] on button "Options" at bounding box center [1374, 24] width 80 height 26
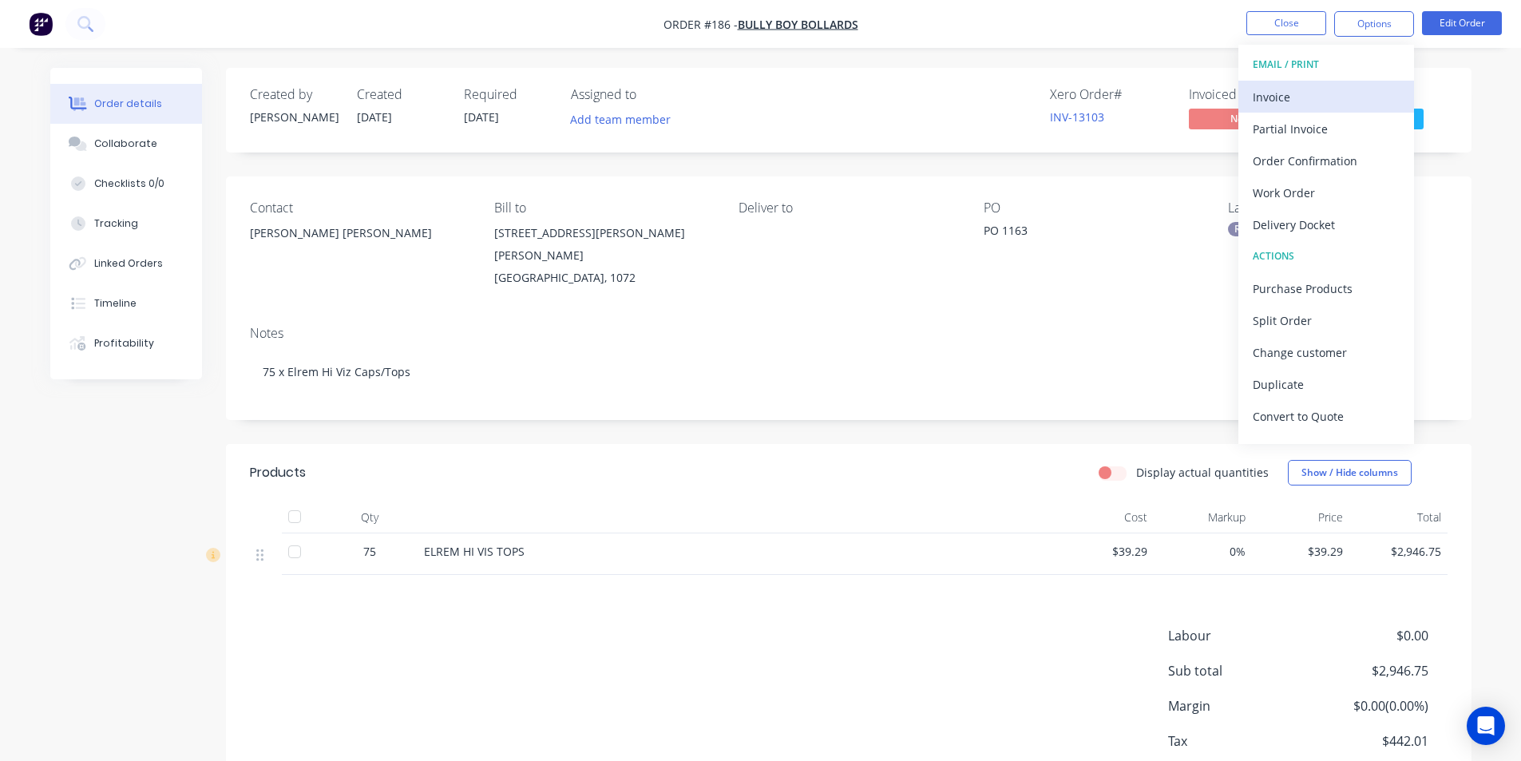
click at [1287, 97] on div "Invoice" at bounding box center [1326, 96] width 147 height 23
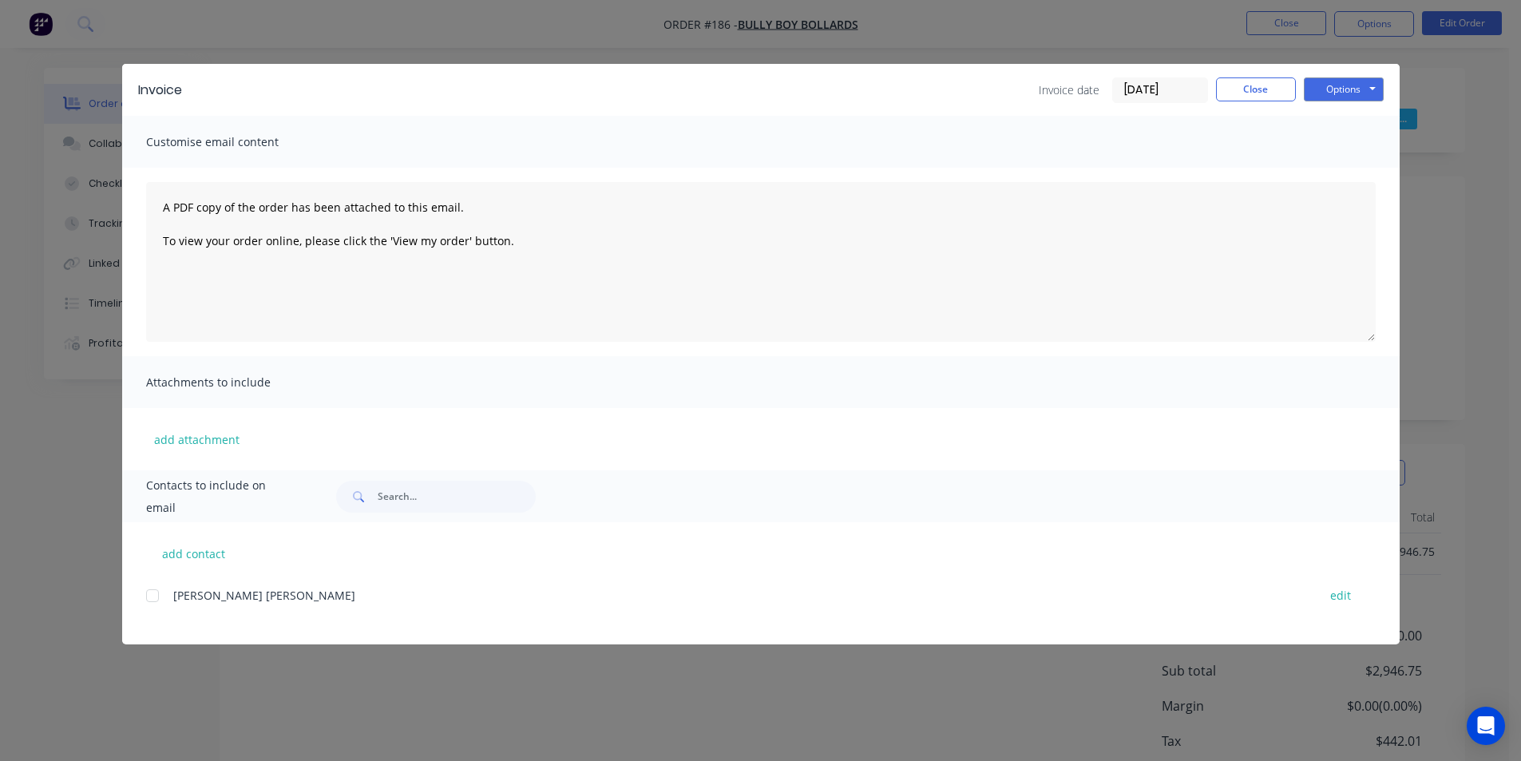
click at [150, 596] on div at bounding box center [153, 596] width 32 height 32
click at [1259, 90] on button "Close" at bounding box center [1256, 89] width 80 height 24
